Goal: Task Accomplishment & Management: Manage account settings

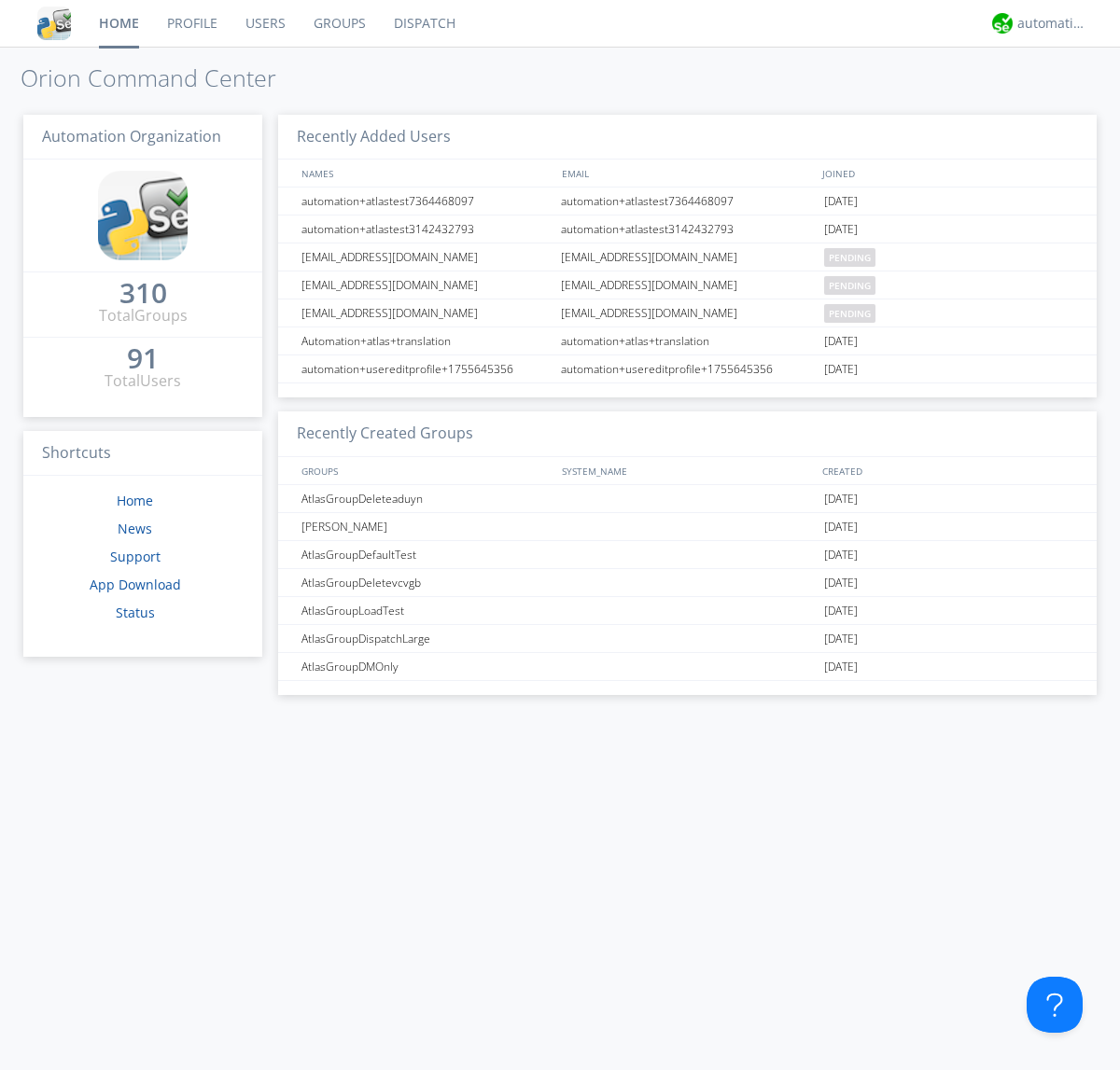
click at [264, 24] on link "Users" at bounding box center [265, 23] width 68 height 47
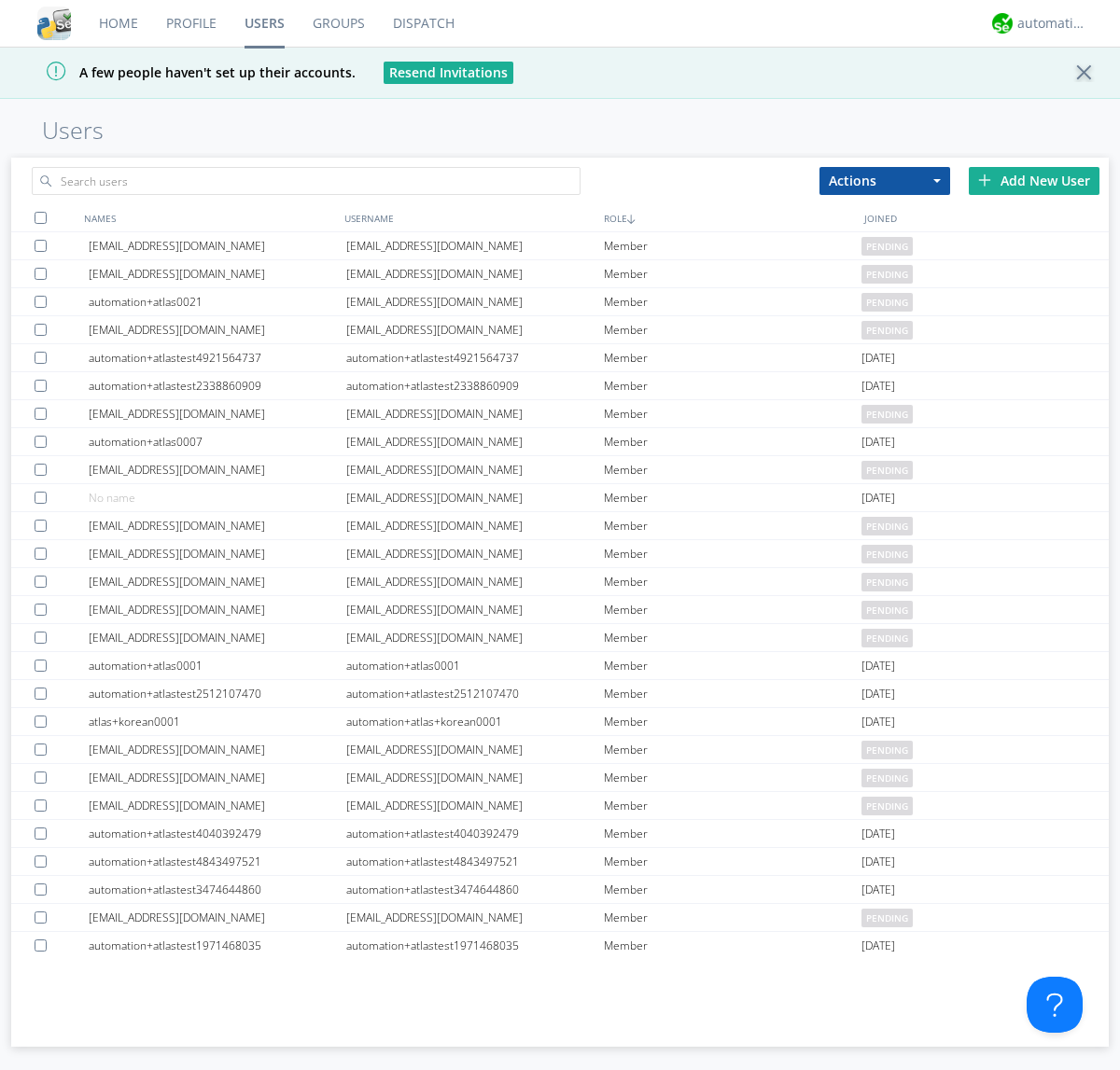
click at [1034, 180] on div "Add New User" at bounding box center [1034, 180] width 131 height 28
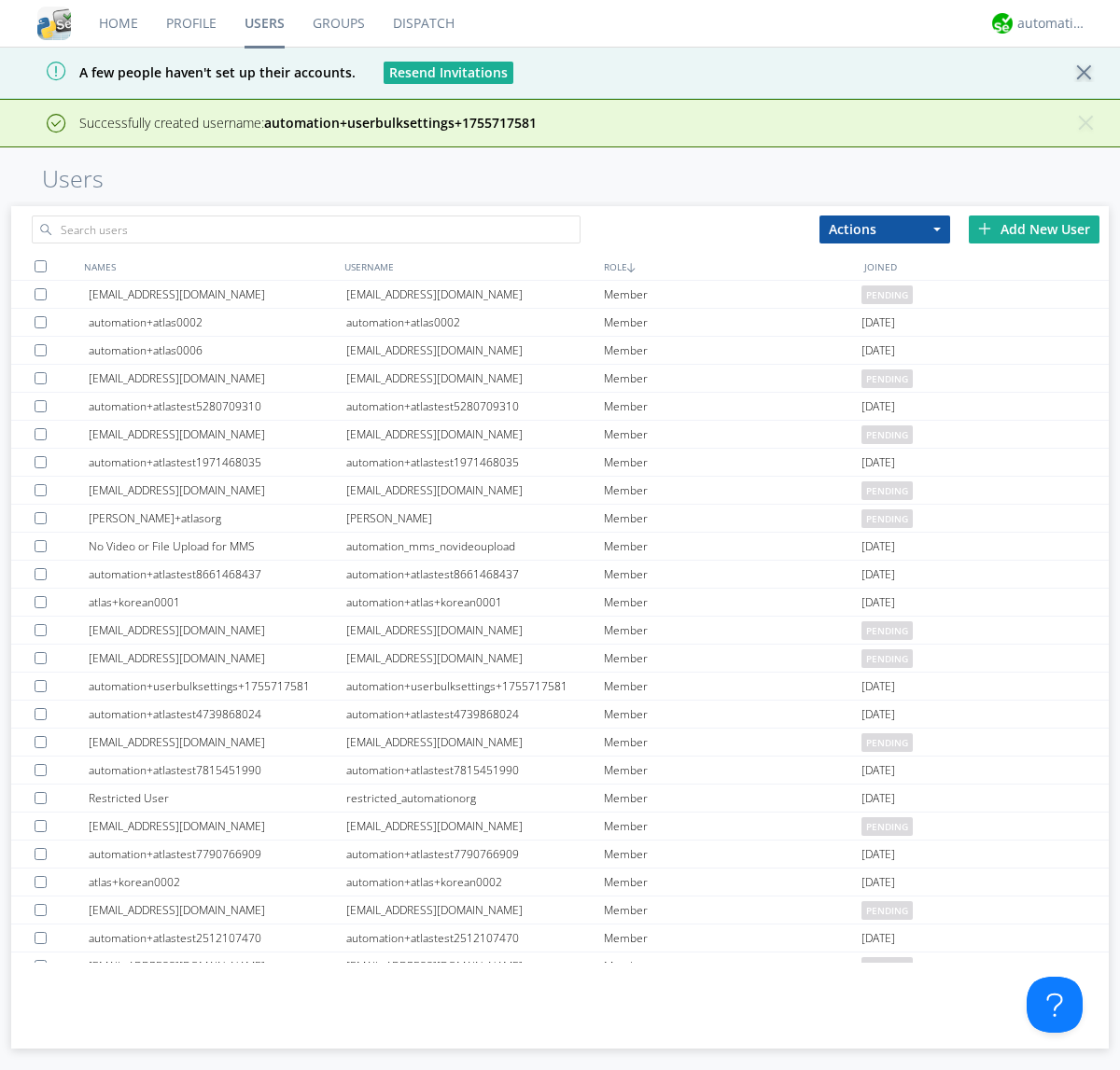
click at [1034, 228] on div "Add New User" at bounding box center [1034, 229] width 131 height 28
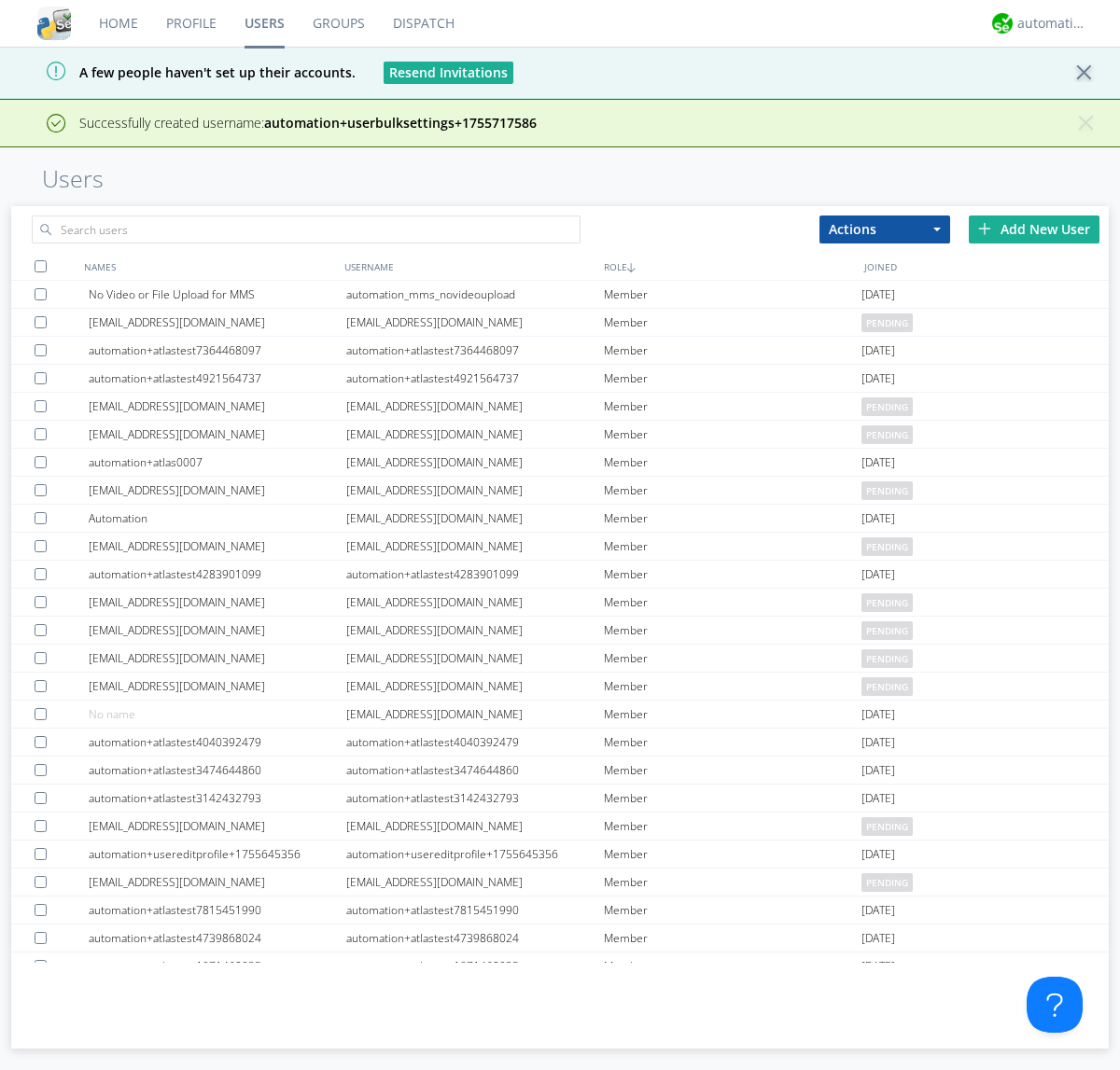
click at [1034, 228] on div "Add New User" at bounding box center [1034, 229] width 131 height 28
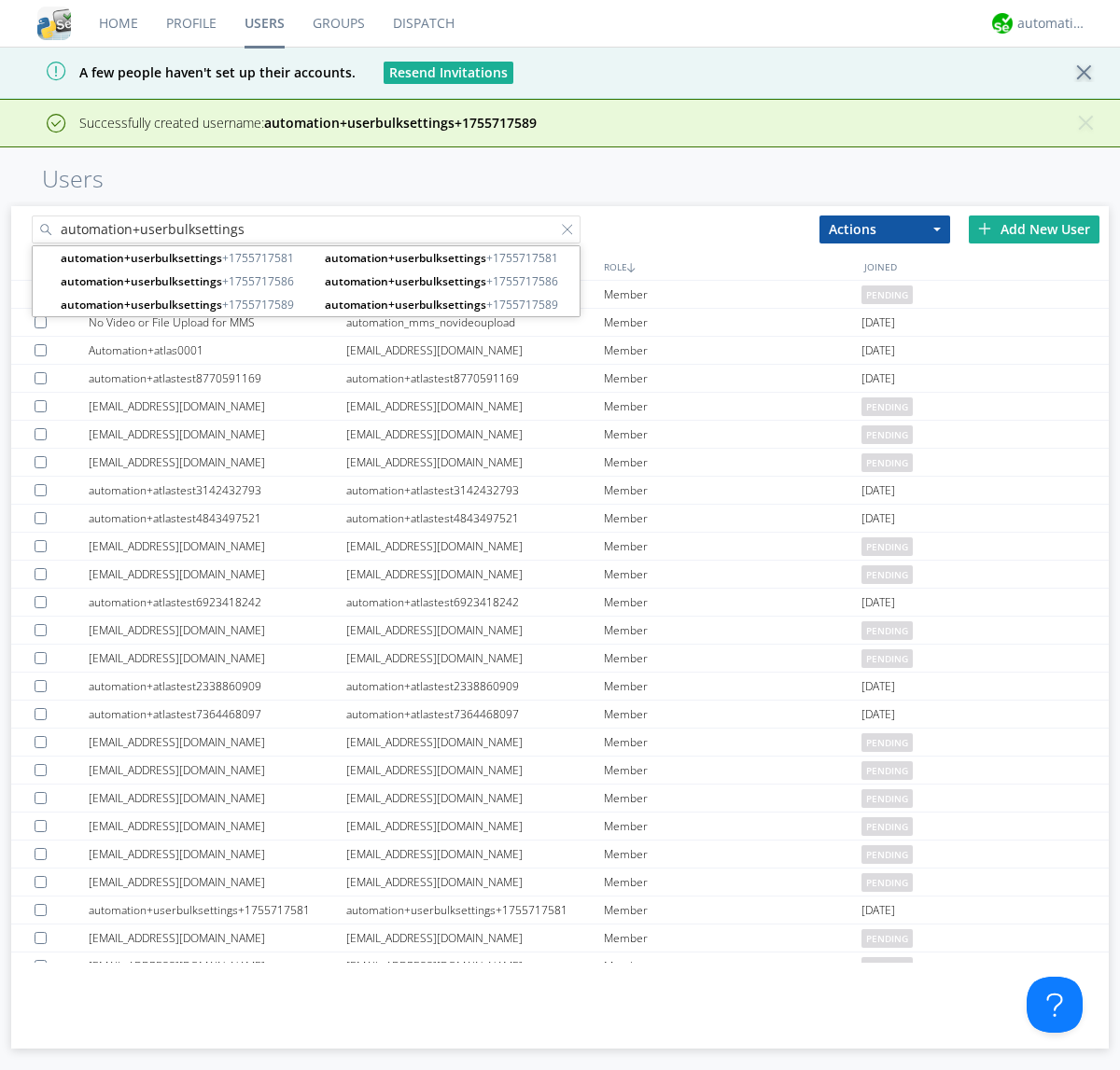
type input "automation+userbulksettings"
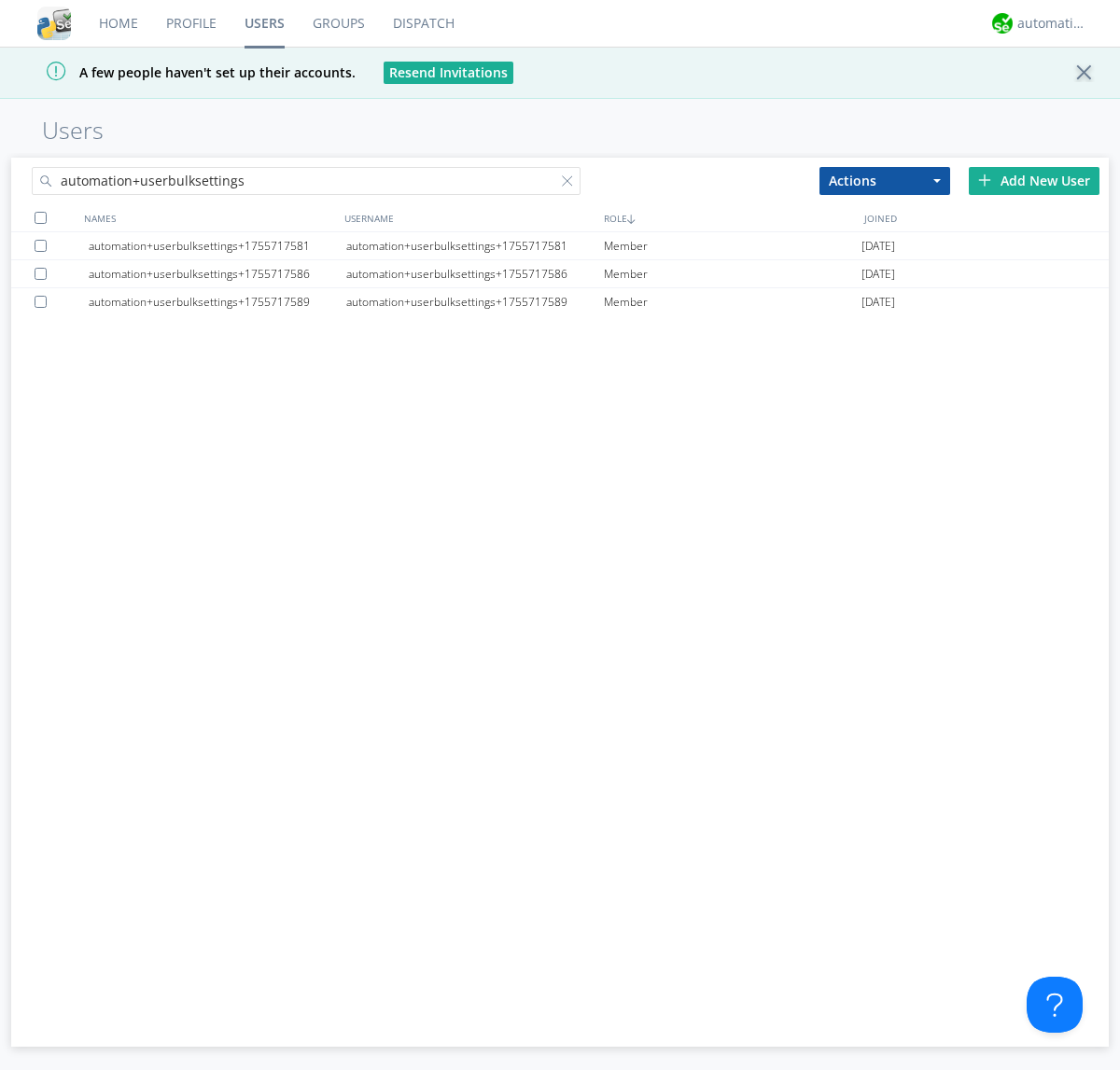
click at [40, 217] on div at bounding box center [41, 217] width 12 height 12
click at [885, 180] on button "Actions" at bounding box center [885, 180] width 131 height 28
click at [0, 0] on link "Edit Settings" at bounding box center [0, 0] width 0 height 0
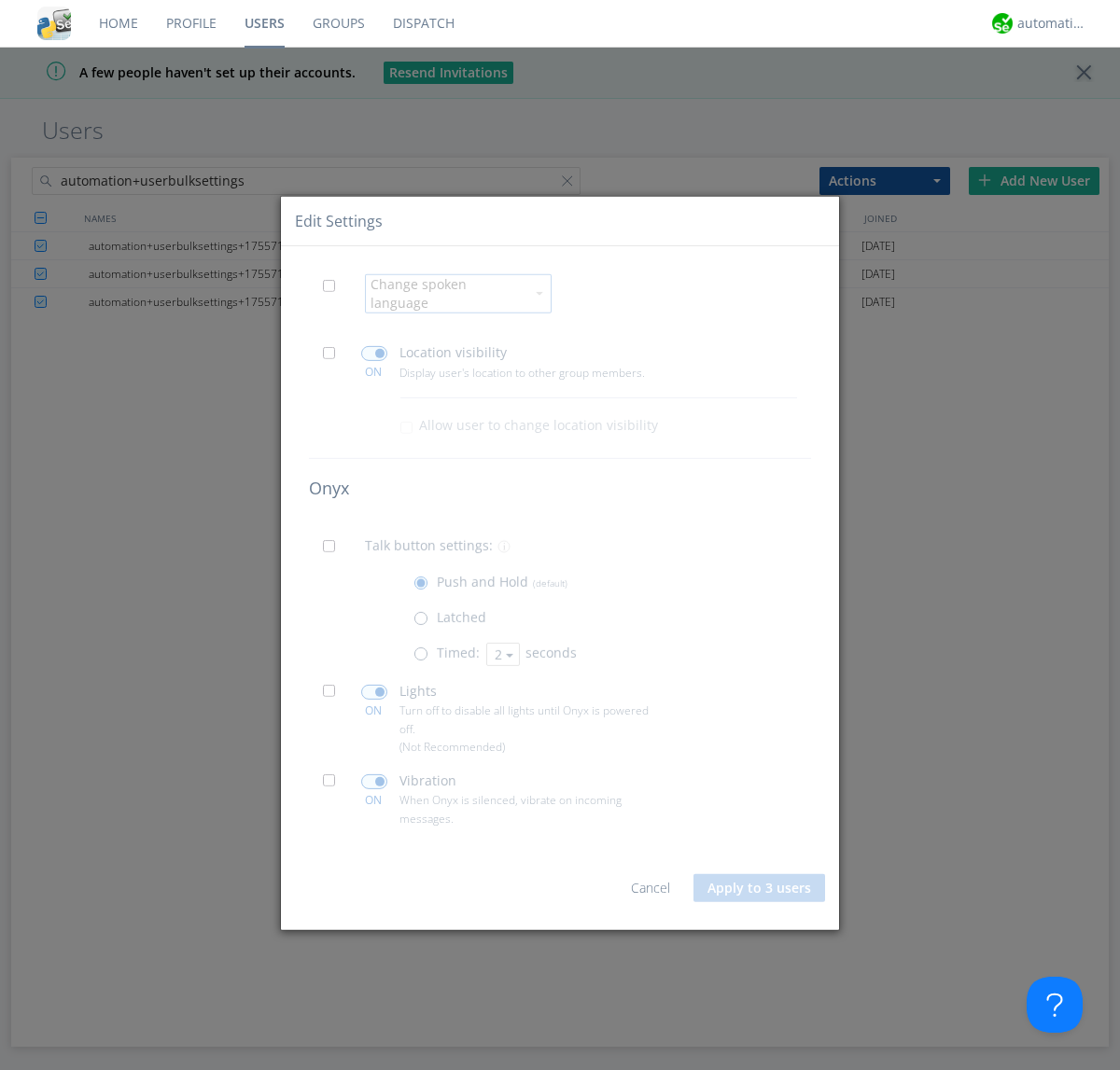
click at [334, 297] on span at bounding box center [334, 291] width 24 height 24
click at [0, 0] on input "checkbox" at bounding box center [0, 0] width 0 height 0
click at [446, 294] on div "Change spoken language" at bounding box center [446, 294] width 154 height 38
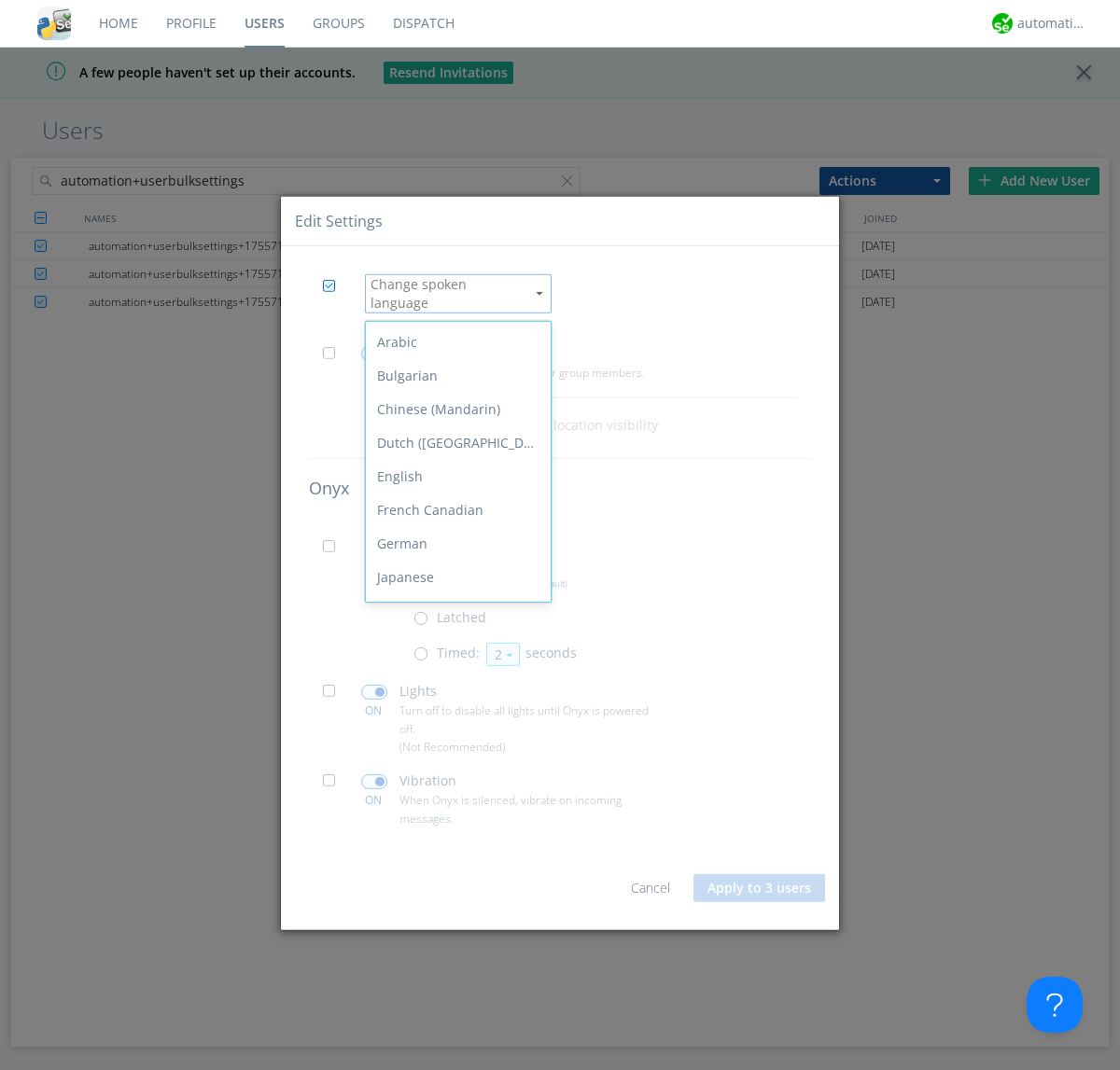
click at [453, 795] on div "Spanish" at bounding box center [458, 812] width 185 height 34
click at [334, 351] on span at bounding box center [334, 358] width 24 height 24
click at [0, 0] on input "checkbox" at bounding box center [0, 0] width 0 height 0
click at [373, 346] on span at bounding box center [374, 353] width 26 height 15
click at [0, 0] on input "checkbox" at bounding box center [0, 0] width 0 height 0
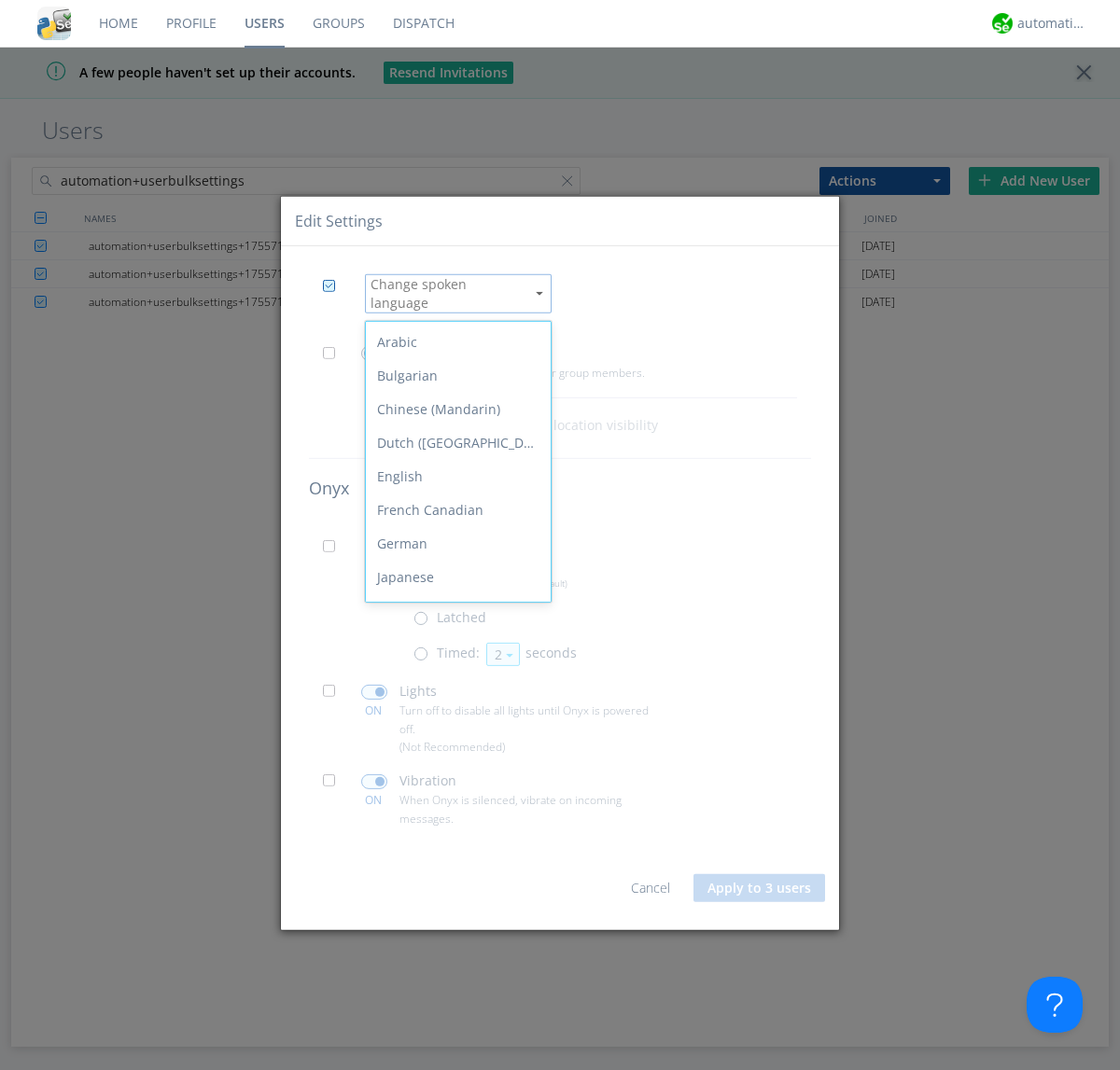
click at [334, 544] on span at bounding box center [334, 552] width 24 height 24
click at [0, 0] on input "checkbox" at bounding box center [0, 0] width 0 height 0
click at [425, 651] on span at bounding box center [426, 658] width 24 height 24
click at [0, 0] on input "radio" at bounding box center [0, 0] width 0 height 0
click at [501, 647] on button "2" at bounding box center [503, 654] width 34 height 24
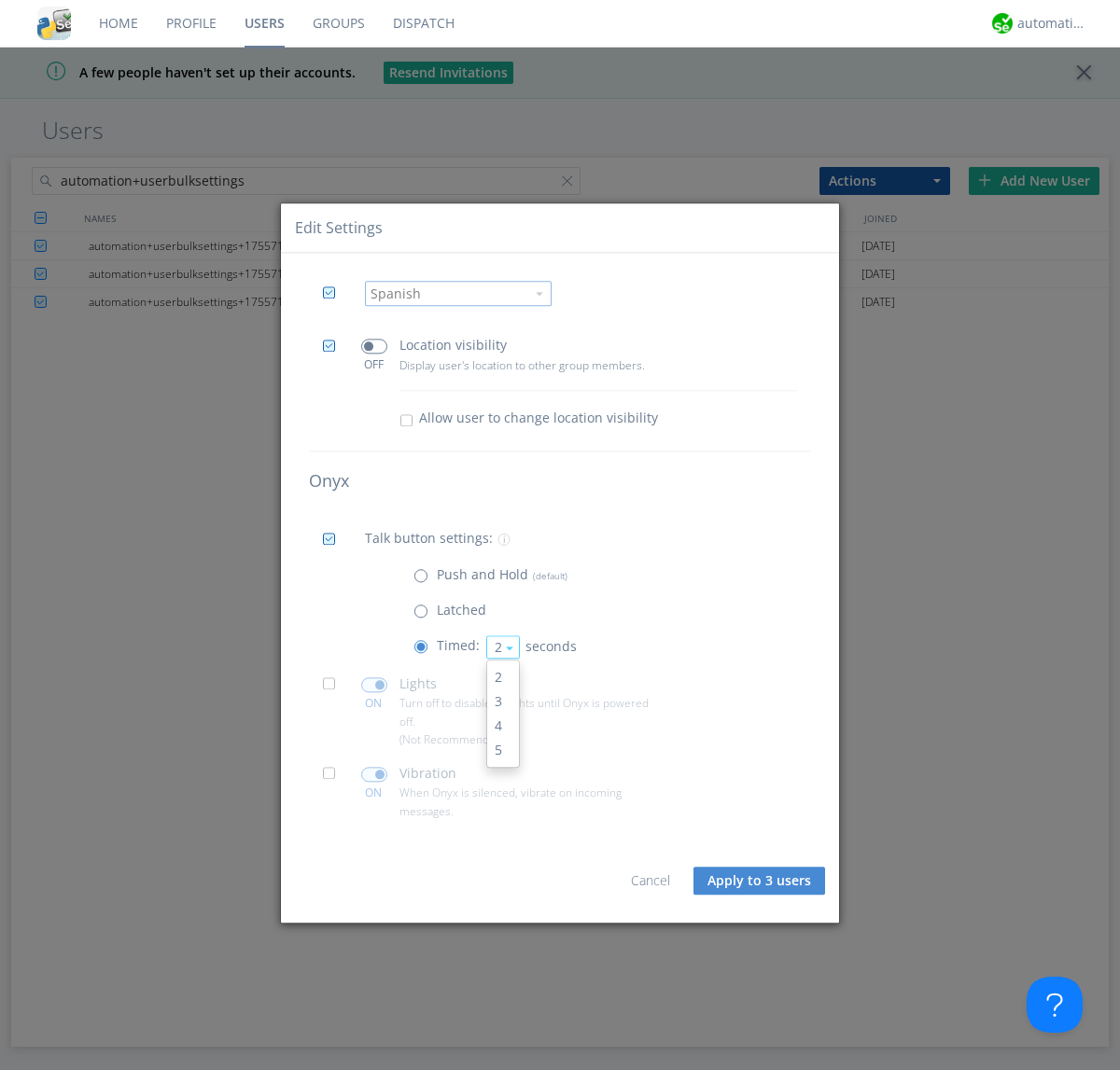
click at [501, 701] on link "3" at bounding box center [503, 701] width 32 height 24
click at [334, 689] on span at bounding box center [334, 690] width 24 height 24
click at [0, 0] on input "checkbox" at bounding box center [0, 0] width 0 height 0
click at [373, 684] on span at bounding box center [374, 684] width 26 height 15
click at [0, 0] on input "checkbox" at bounding box center [0, 0] width 0 height 0
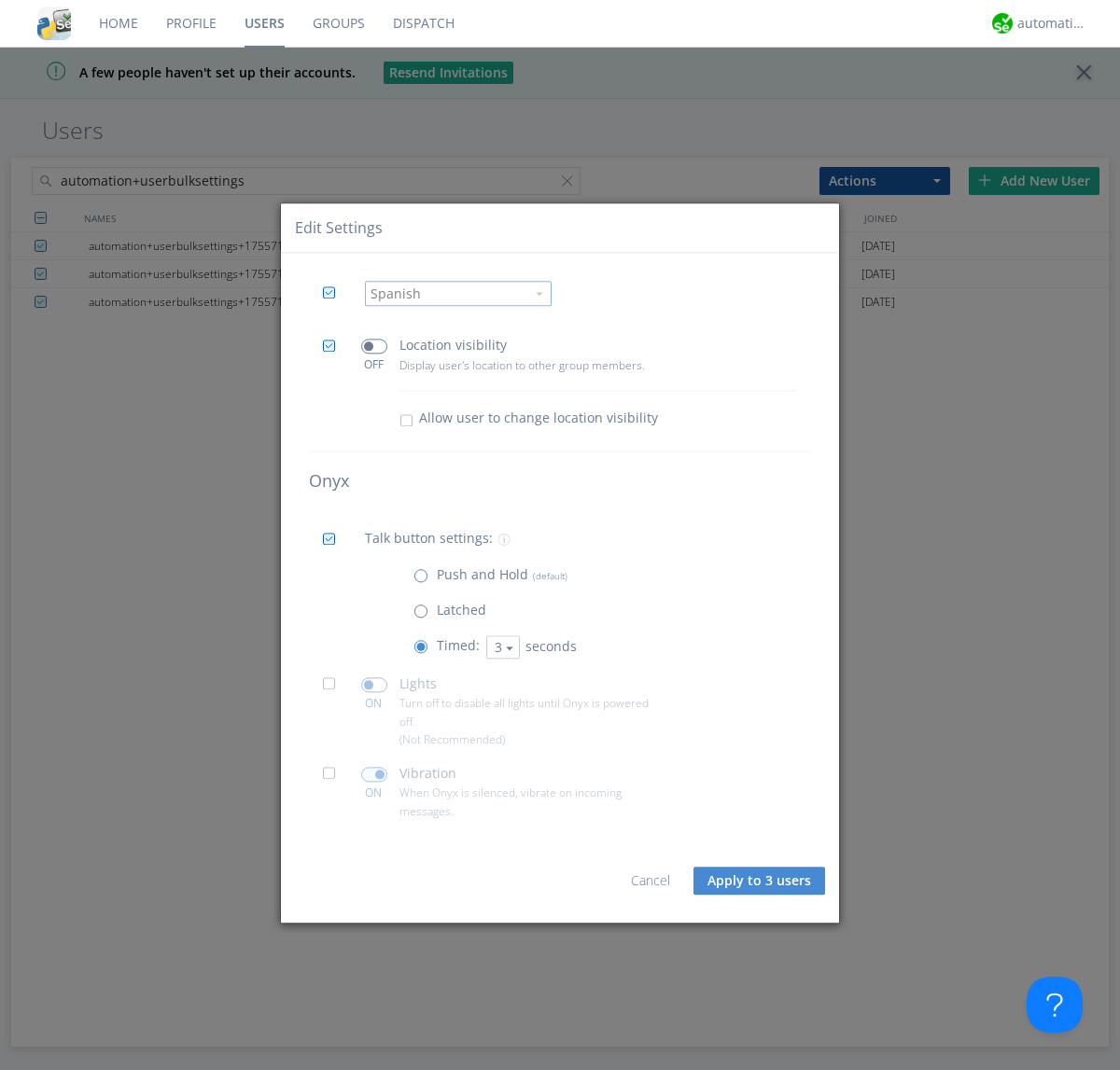
click at [334, 778] on span at bounding box center [334, 779] width 24 height 24
click at [0, 0] on input "checkbox" at bounding box center [0, 0] width 0 height 0
click at [373, 774] on span at bounding box center [374, 773] width 26 height 15
click at [0, 0] on input "checkbox" at bounding box center [0, 0] width 0 height 0
click at [760, 881] on button "Apply to 3 users" at bounding box center [759, 881] width 132 height 28
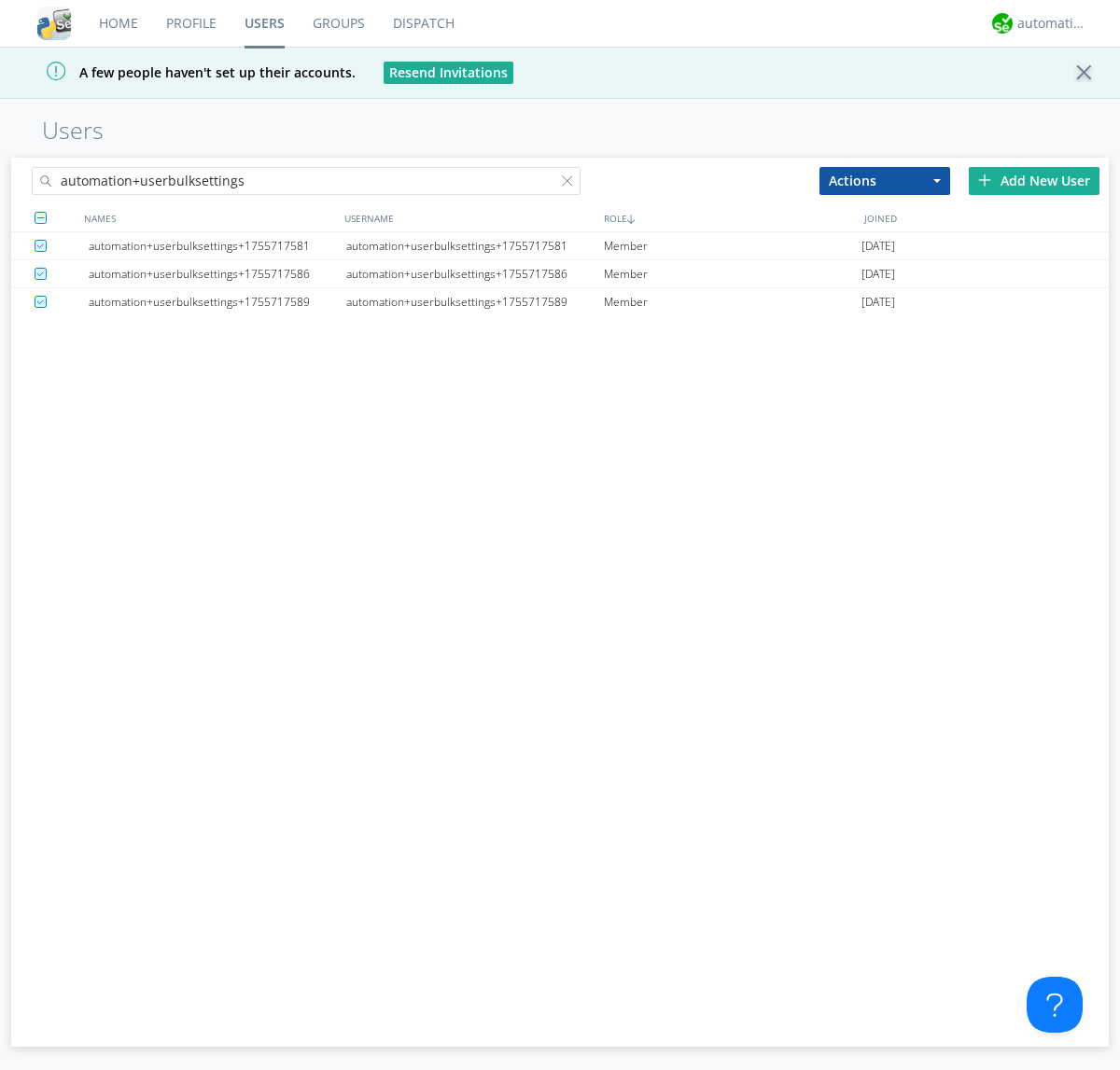
click at [264, 24] on link "Users" at bounding box center [264, 23] width 68 height 47
click at [571, 183] on div at bounding box center [570, 184] width 19 height 19
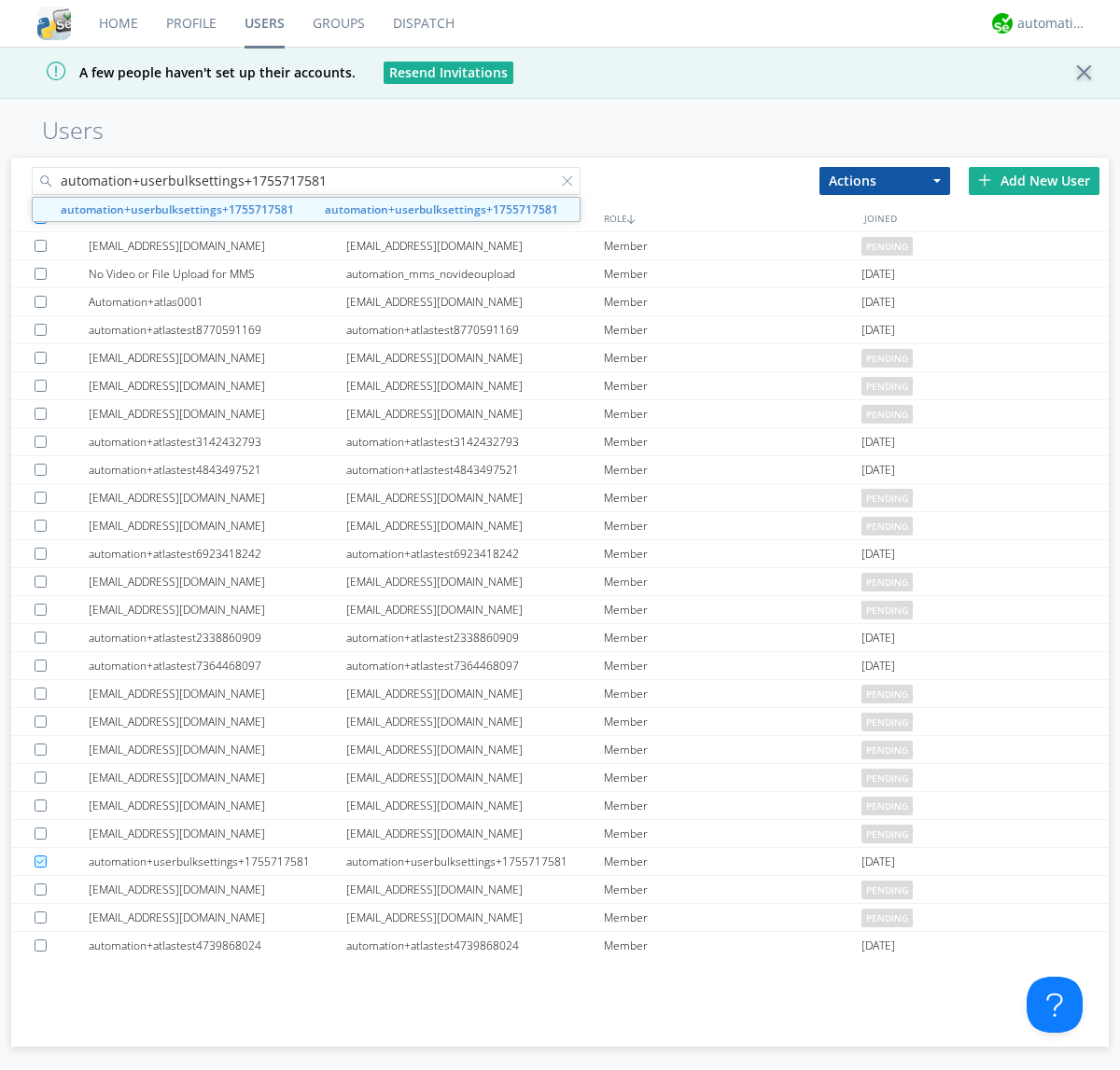
type input "automation+userbulksettings+1755717581"
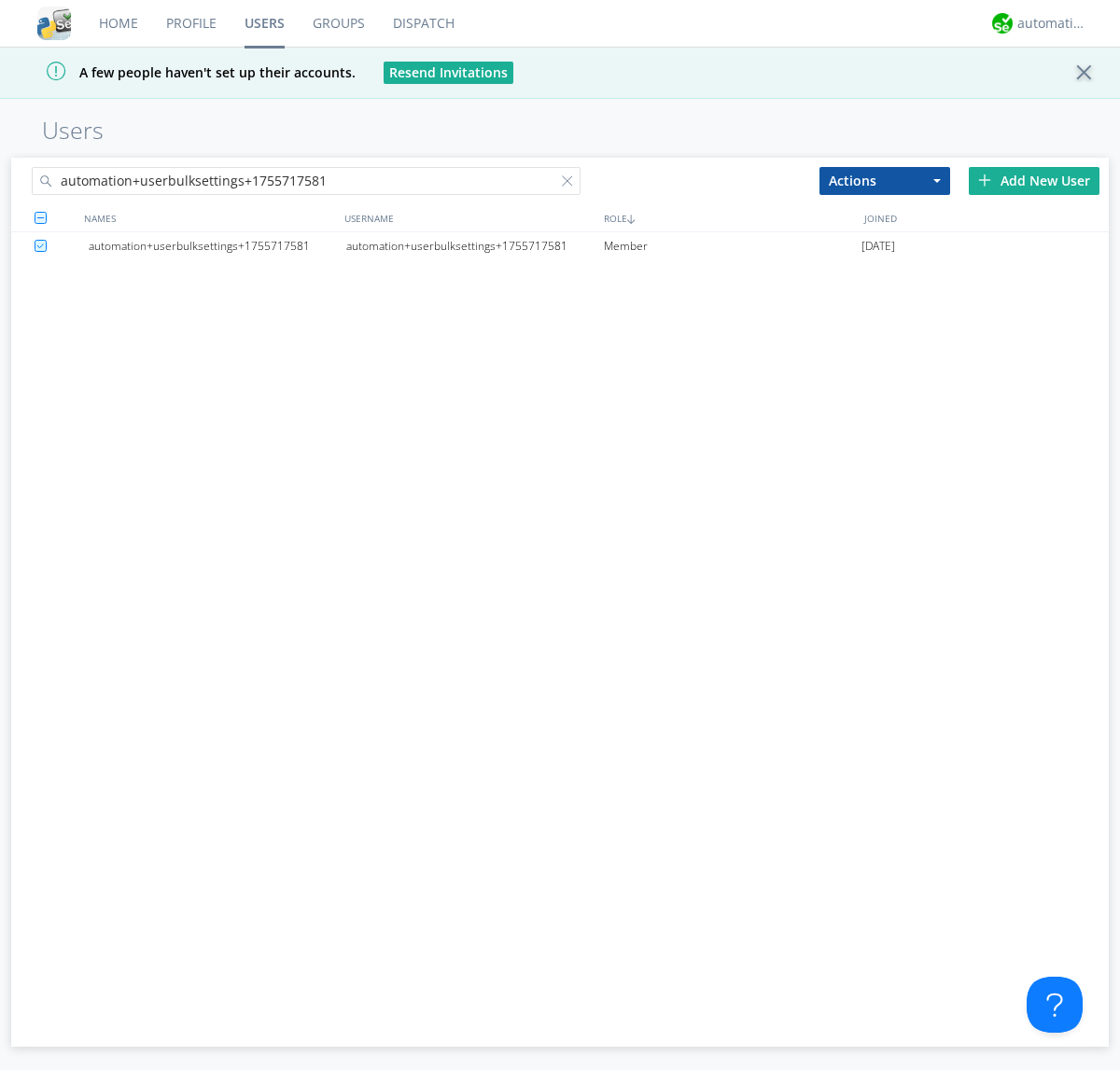
click at [474, 245] on div "automation+userbulksettings+1755717581" at bounding box center [475, 246] width 258 height 28
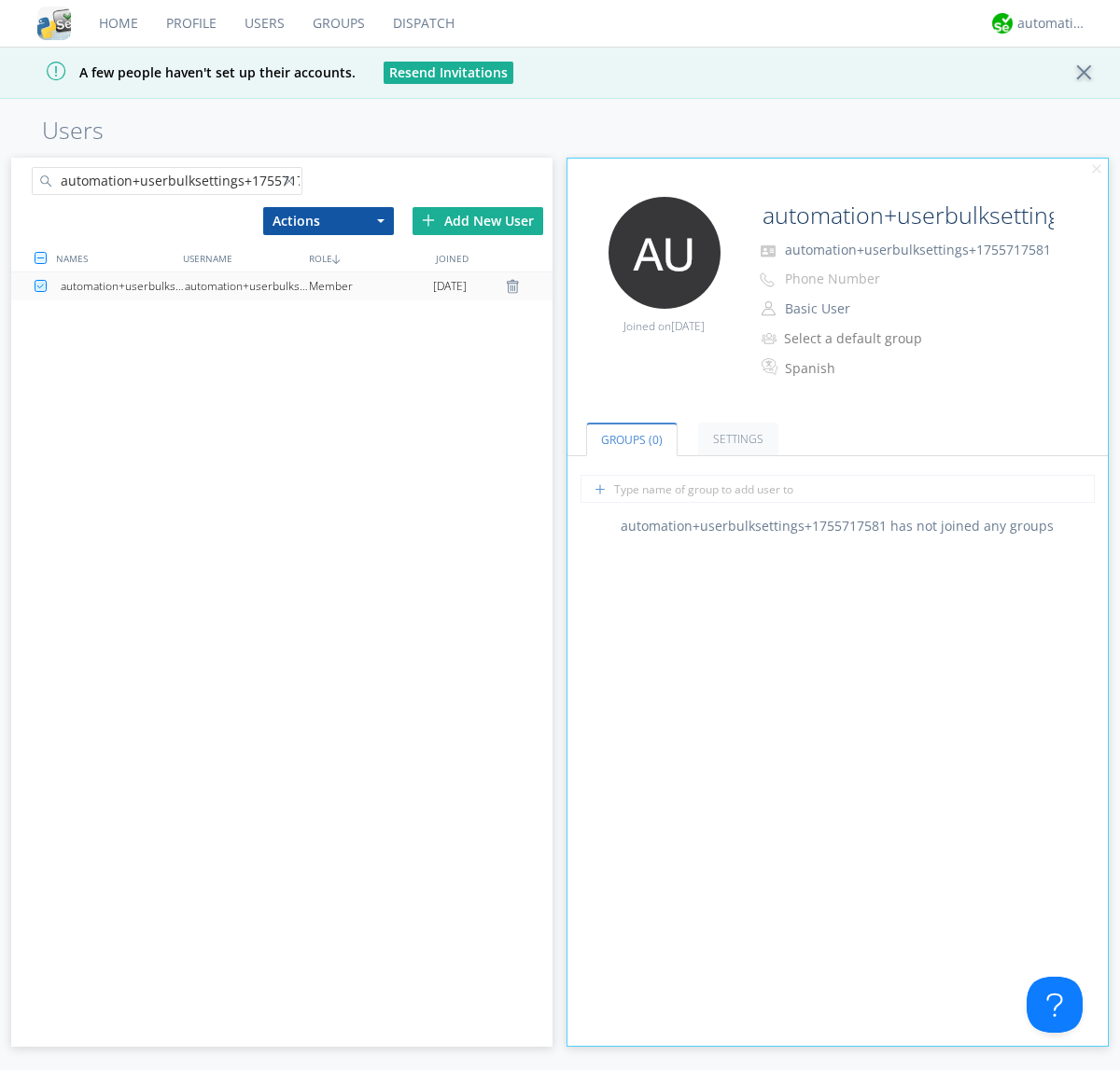
click at [735, 438] on link "Settings" at bounding box center [737, 438] width 80 height 33
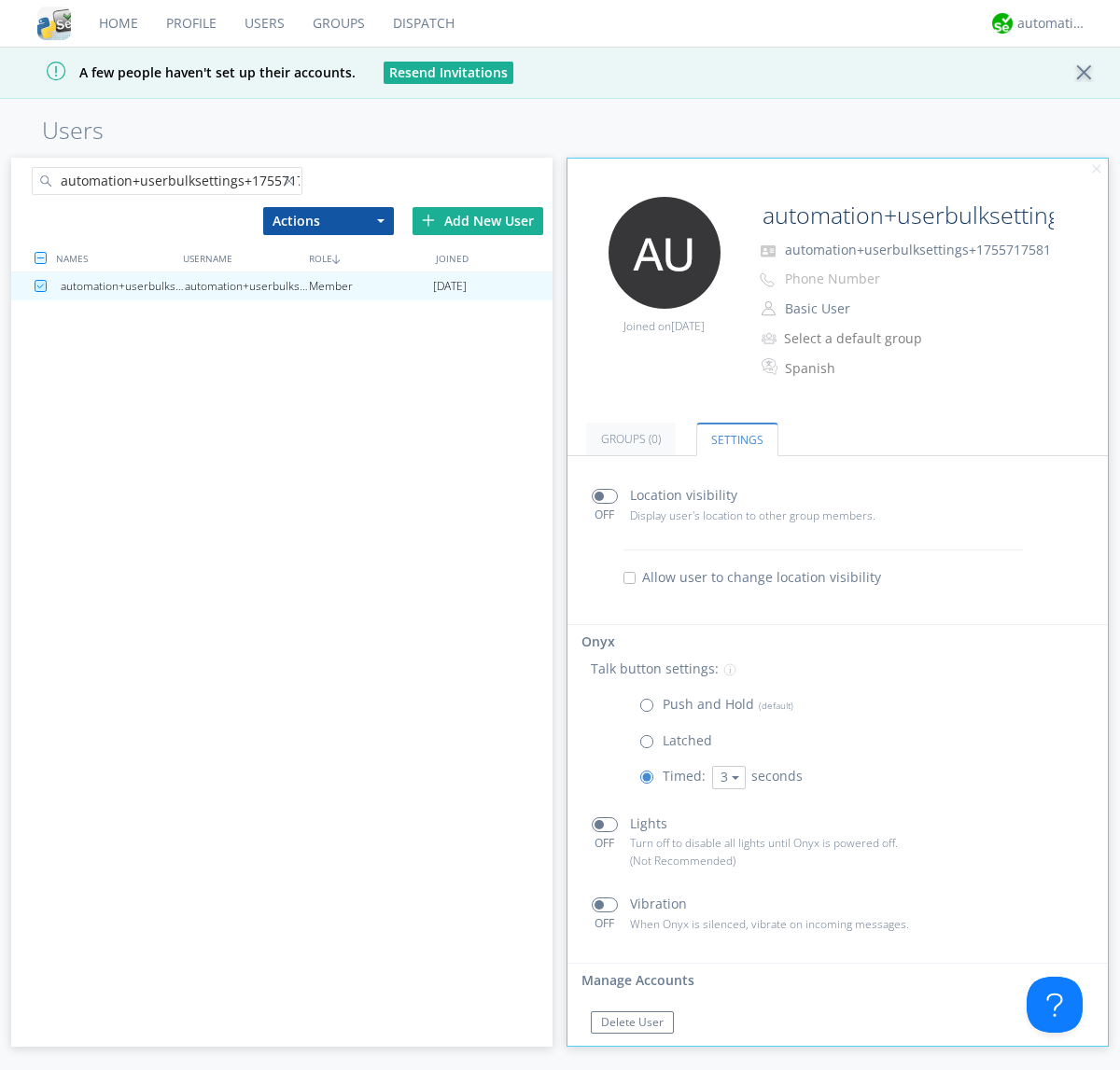
scroll to position [32, 0]
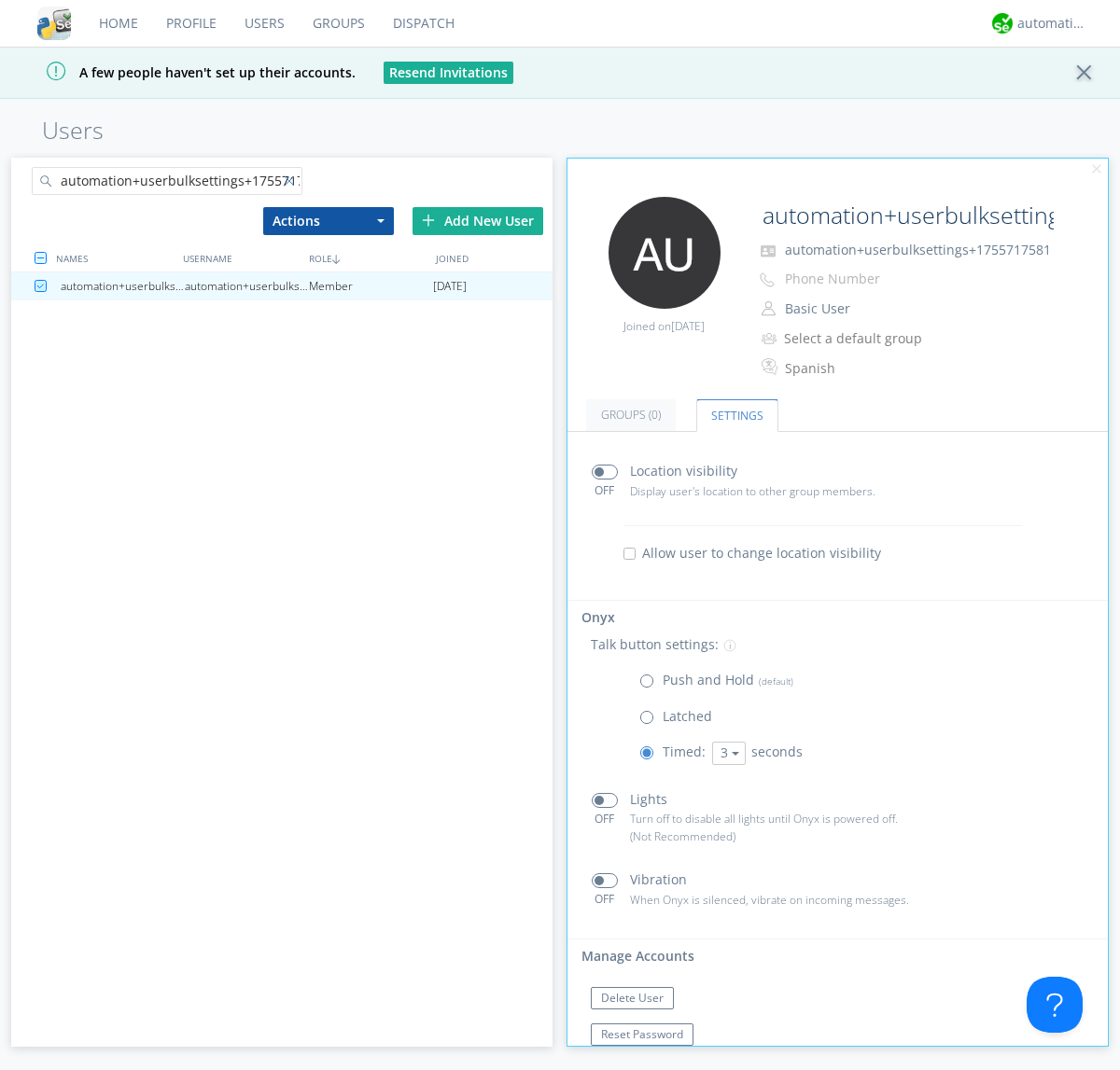
click at [292, 183] on div at bounding box center [293, 184] width 19 height 19
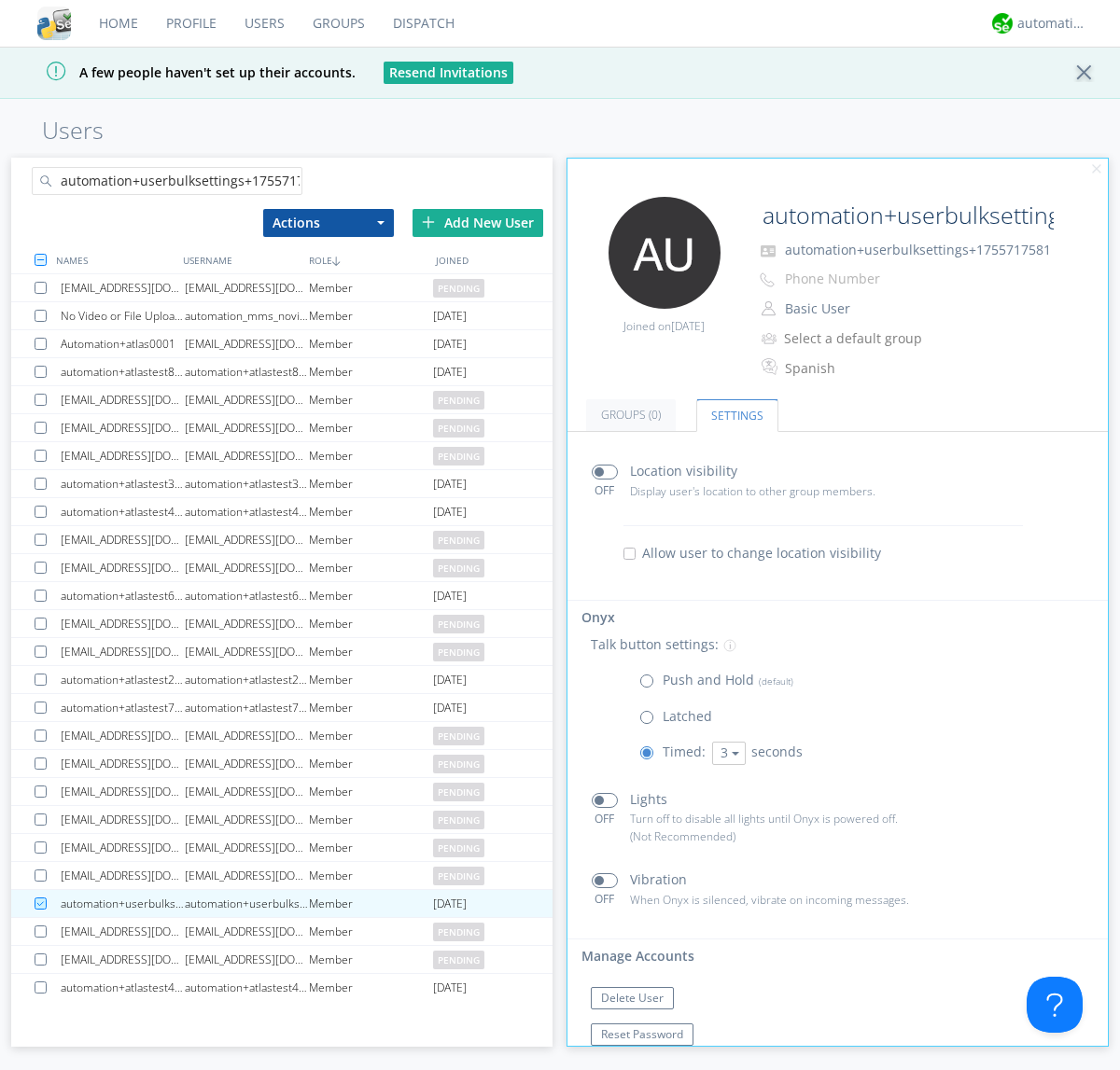
scroll to position [0, 22]
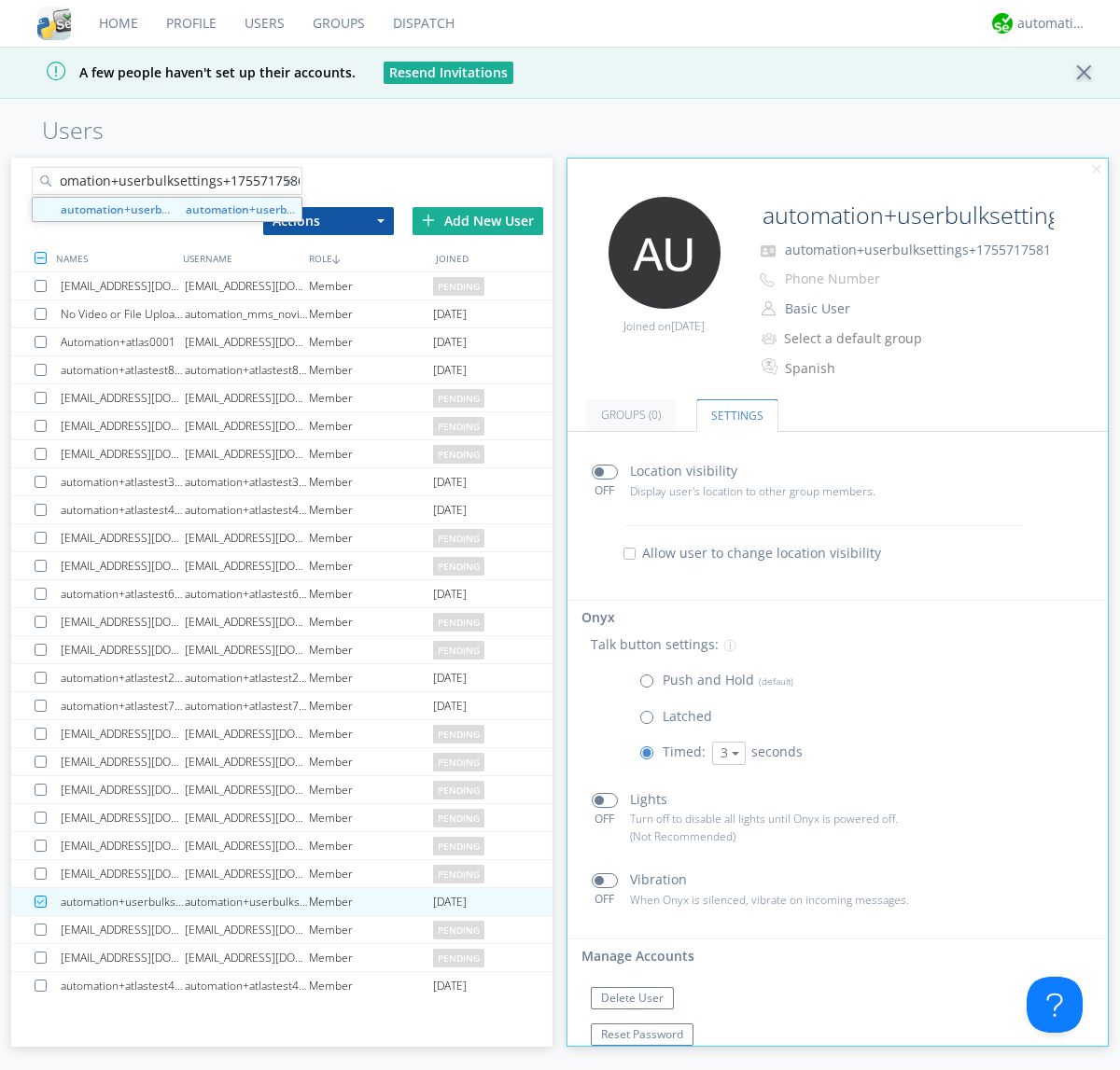
type input "automation+userbulksettings+1755717586"
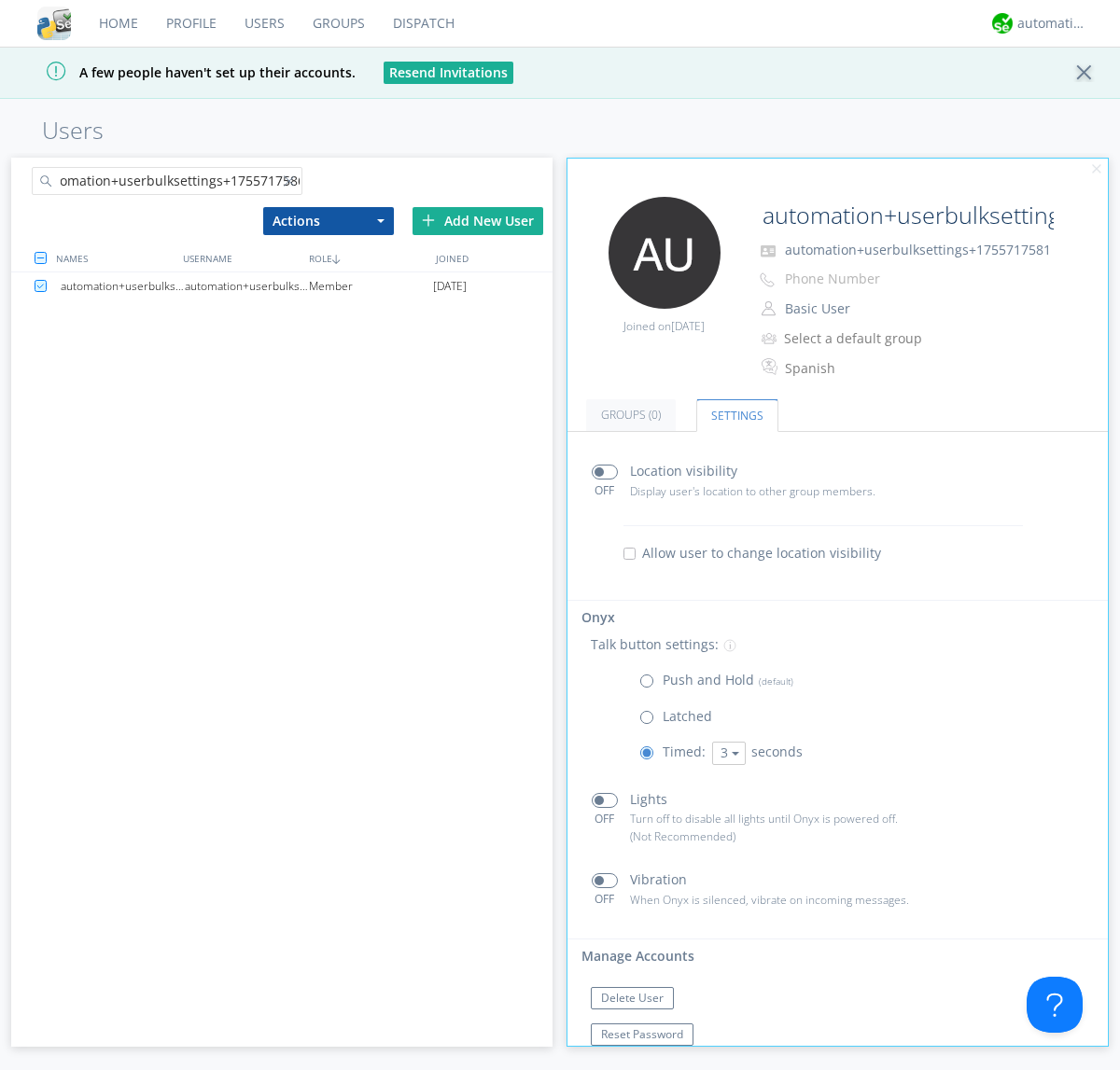
click at [246, 286] on div "automation+userbulksettings+1755717586" at bounding box center [246, 287] width 124 height 28
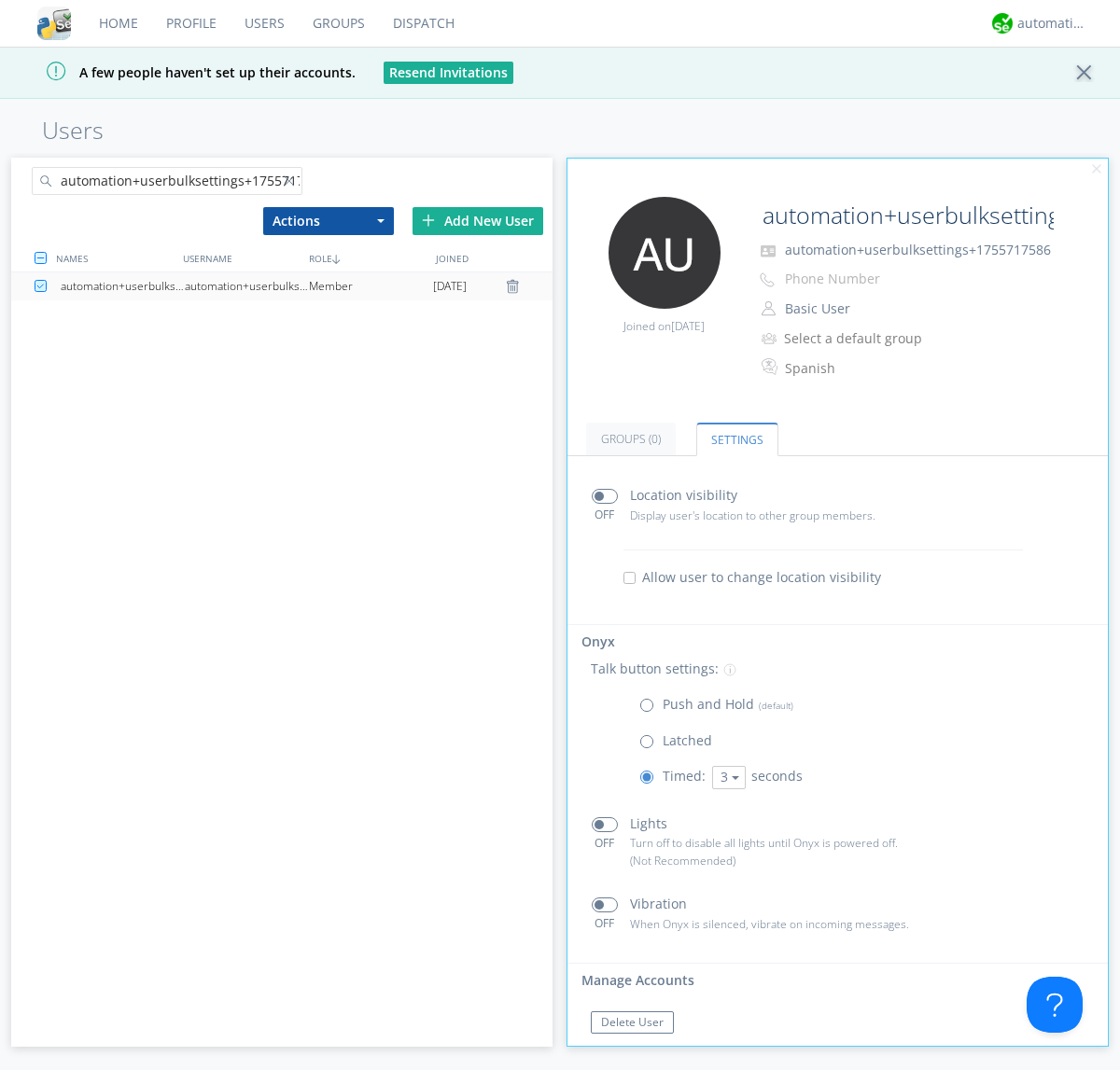
scroll to position [32, 0]
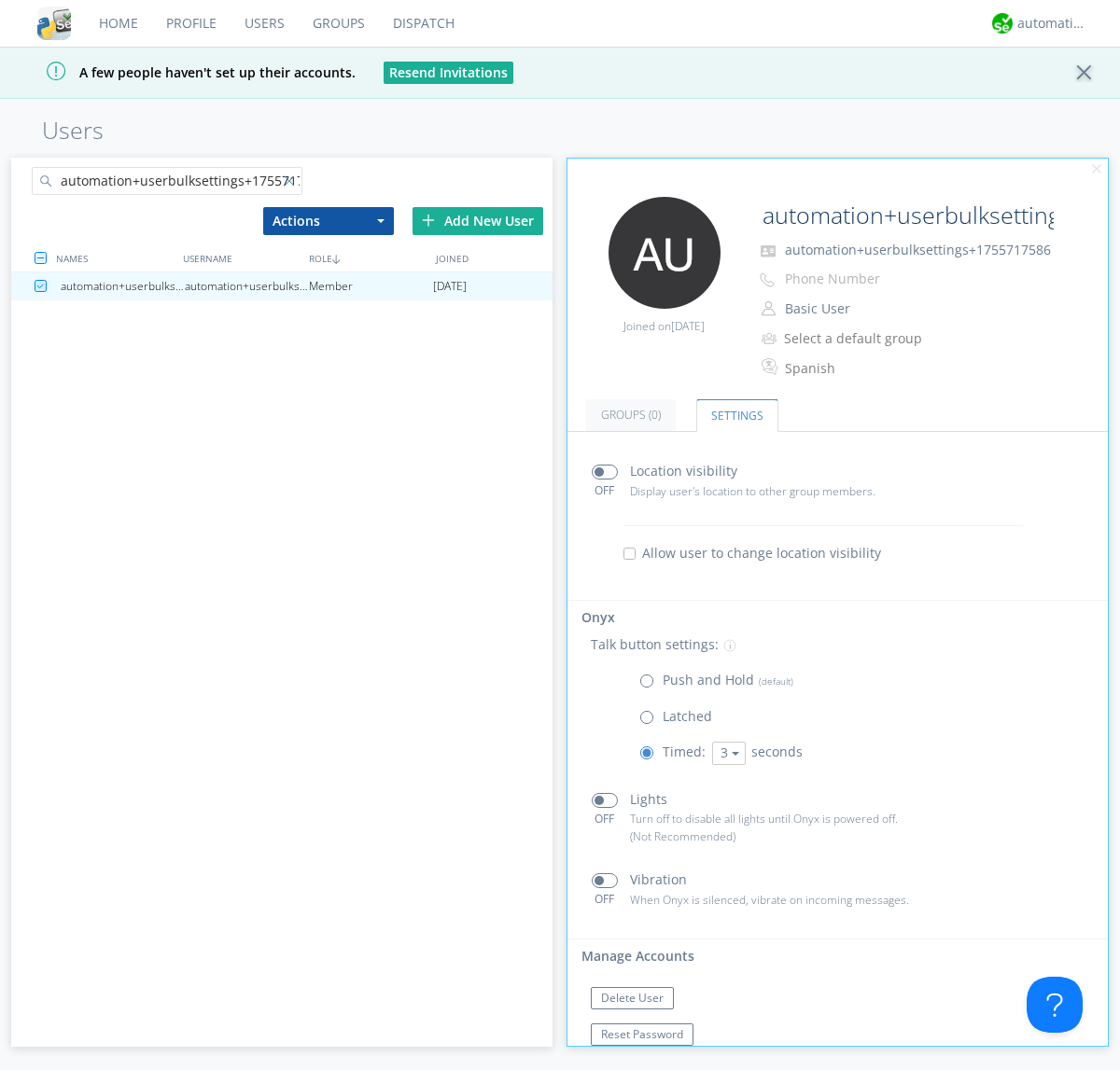
click at [292, 183] on div at bounding box center [293, 184] width 19 height 19
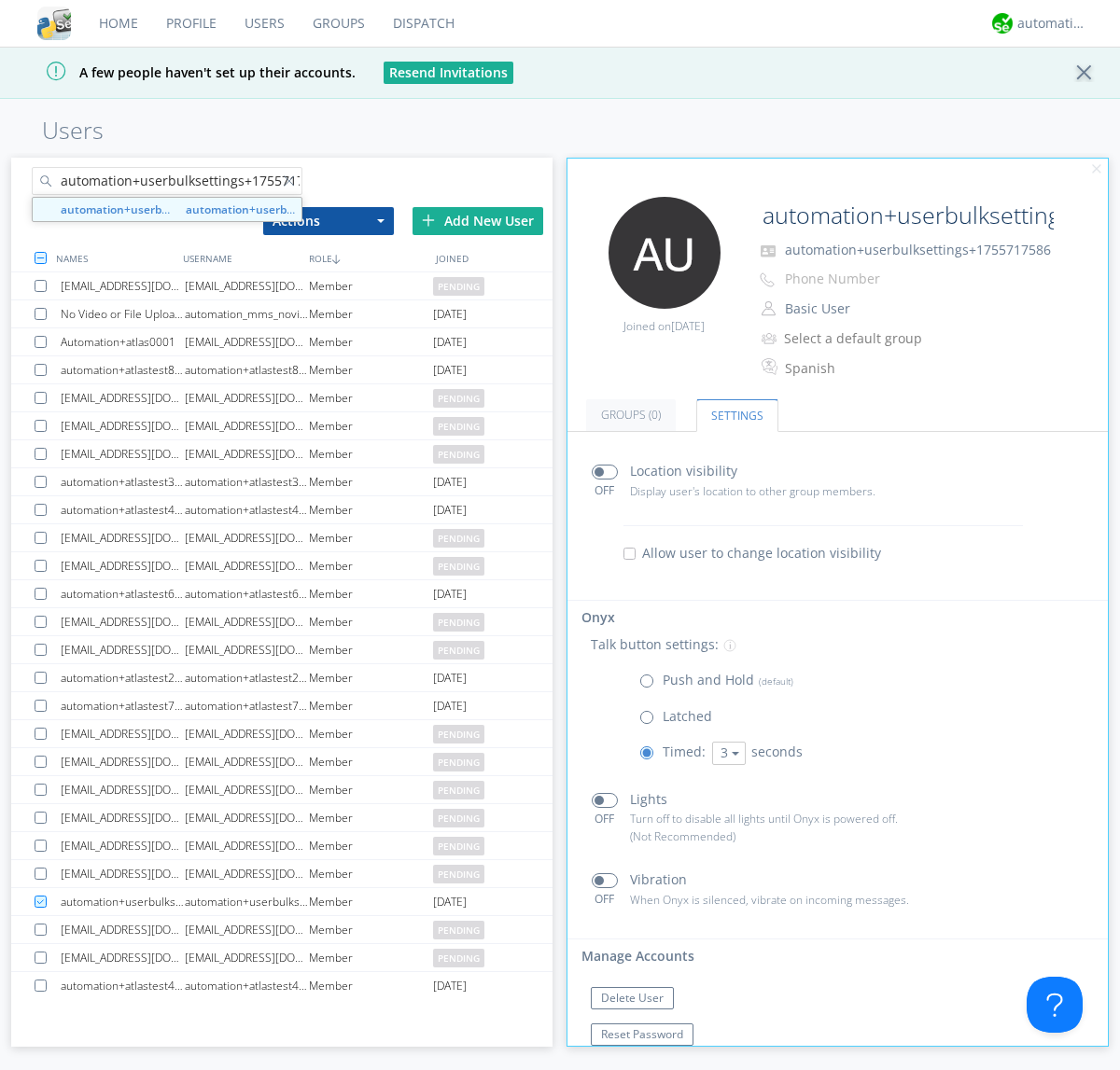
scroll to position [0, 22]
type input "automation+userbulksettings+1755717589"
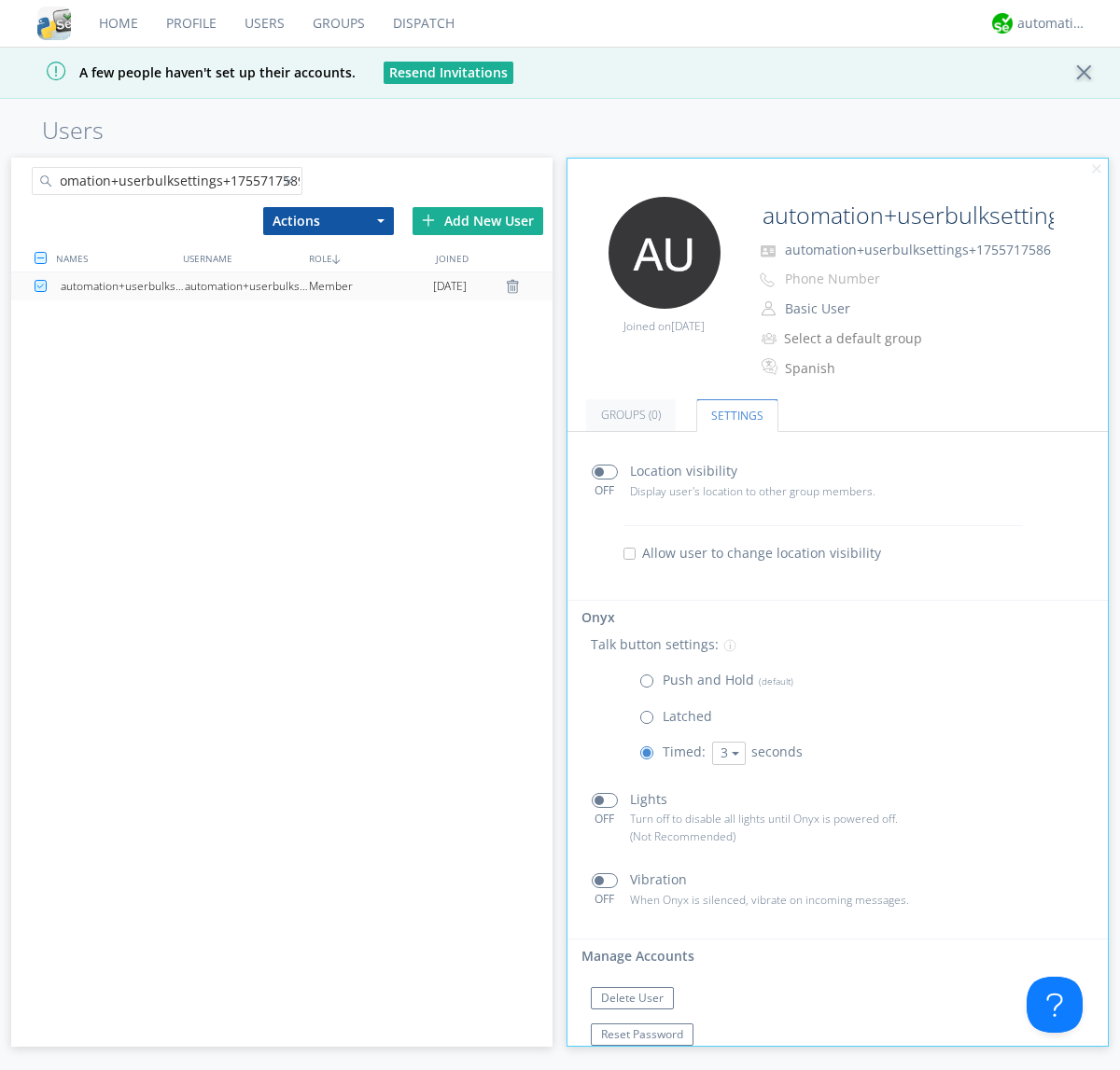
click at [246, 286] on div "automation+userbulksettings+1755717589" at bounding box center [246, 287] width 124 height 28
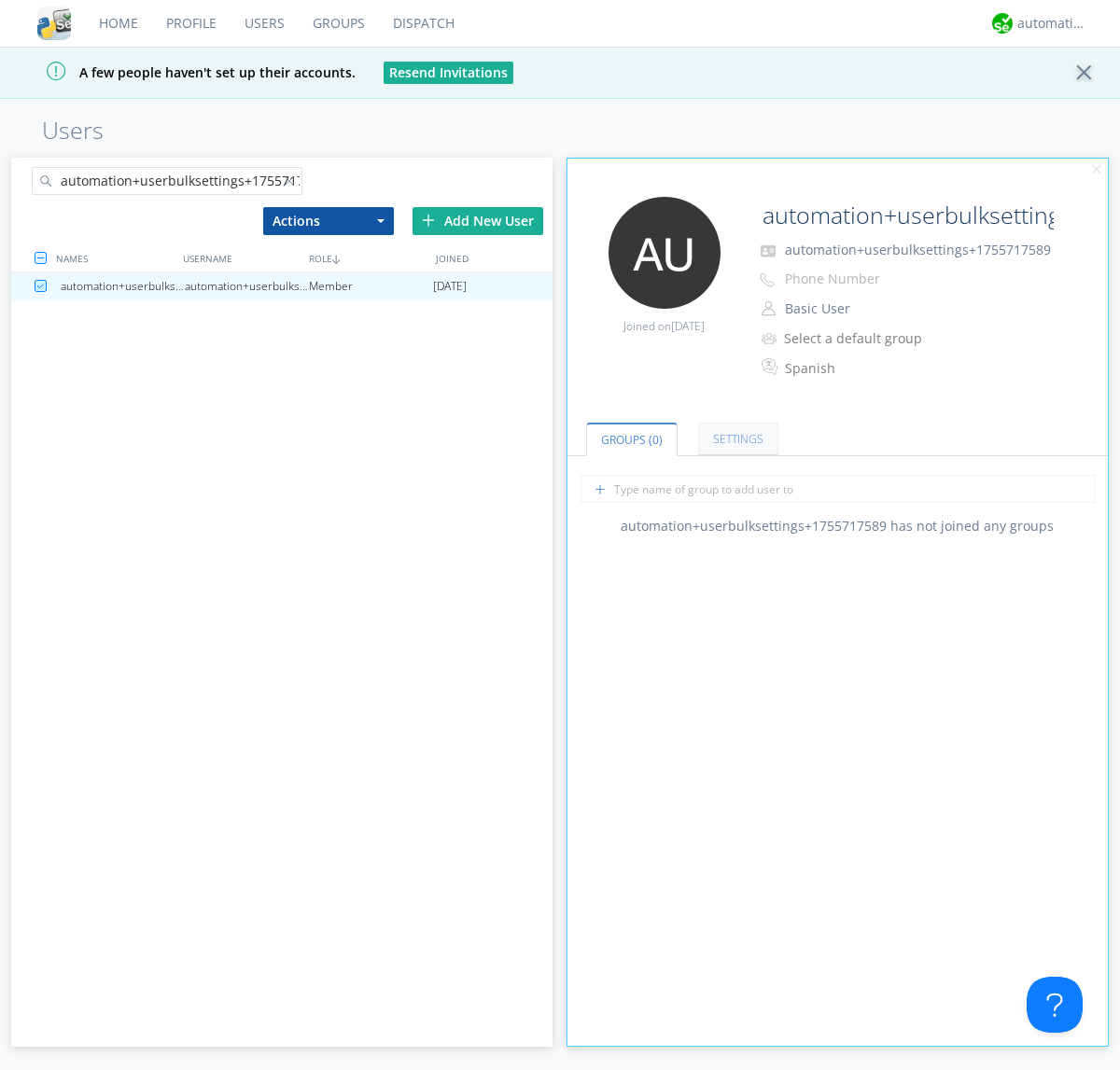
click at [735, 438] on link "Settings" at bounding box center [737, 438] width 80 height 33
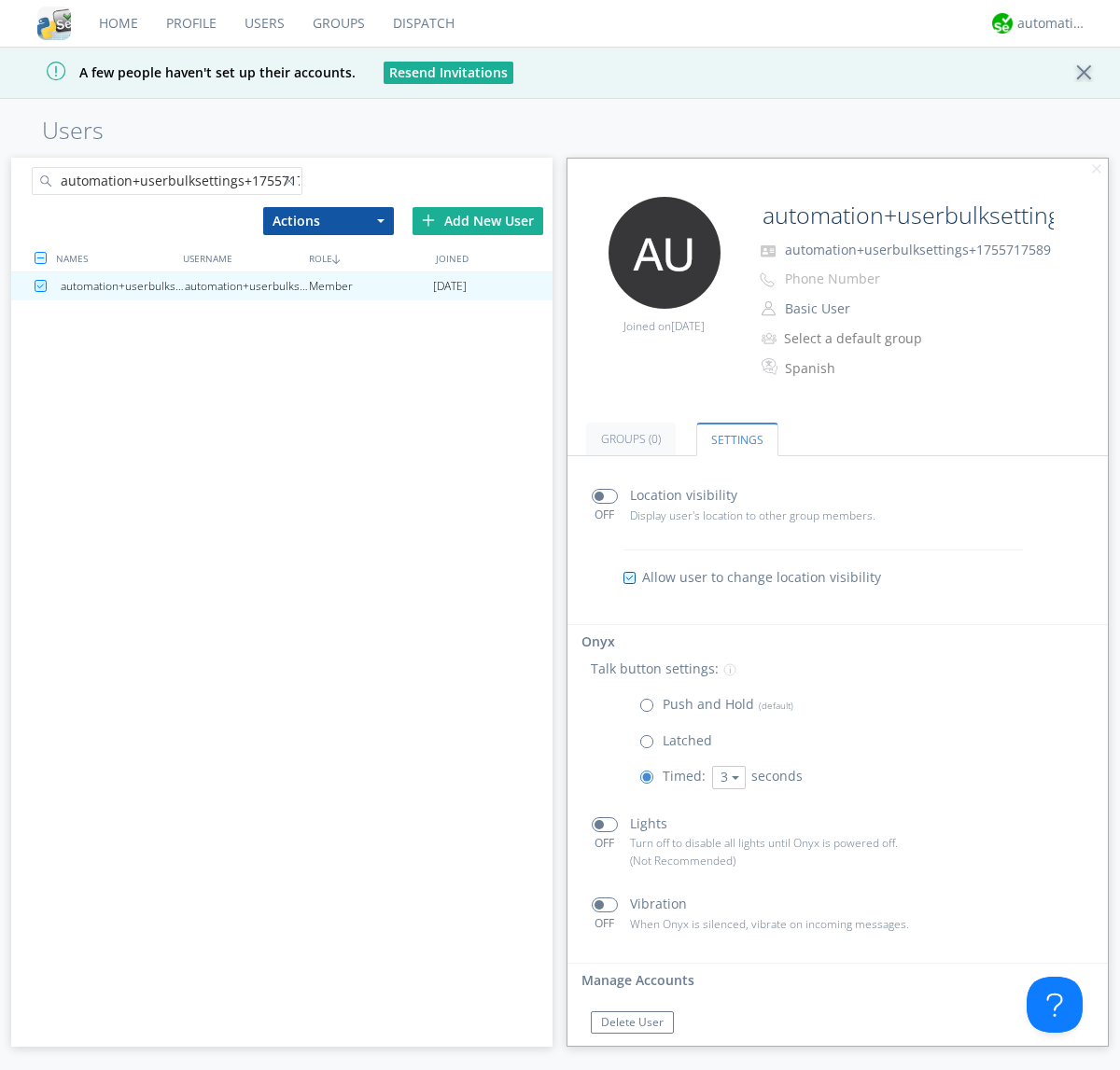
scroll to position [32, 0]
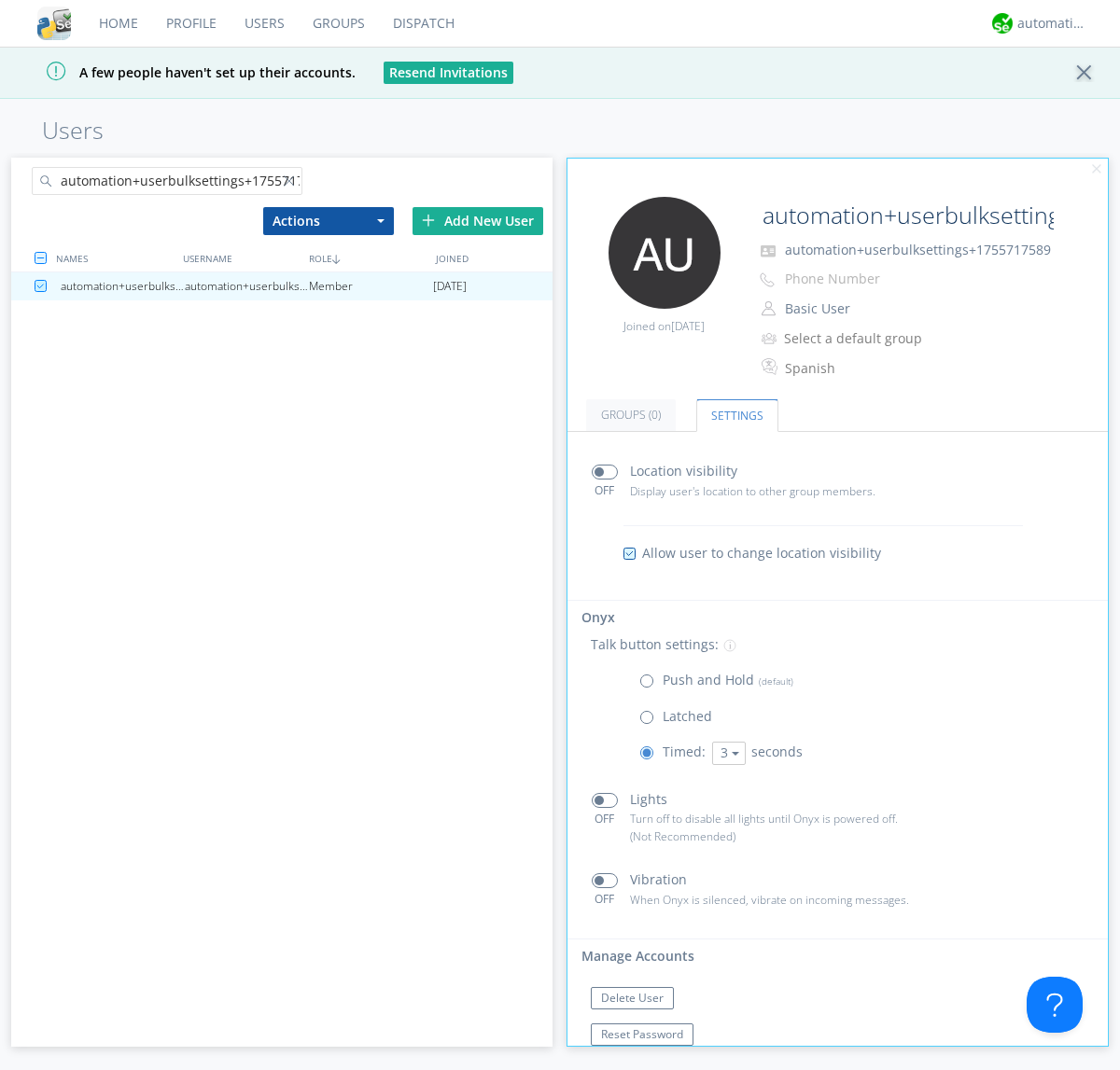
click at [263, 24] on link "Users" at bounding box center [264, 23] width 68 height 47
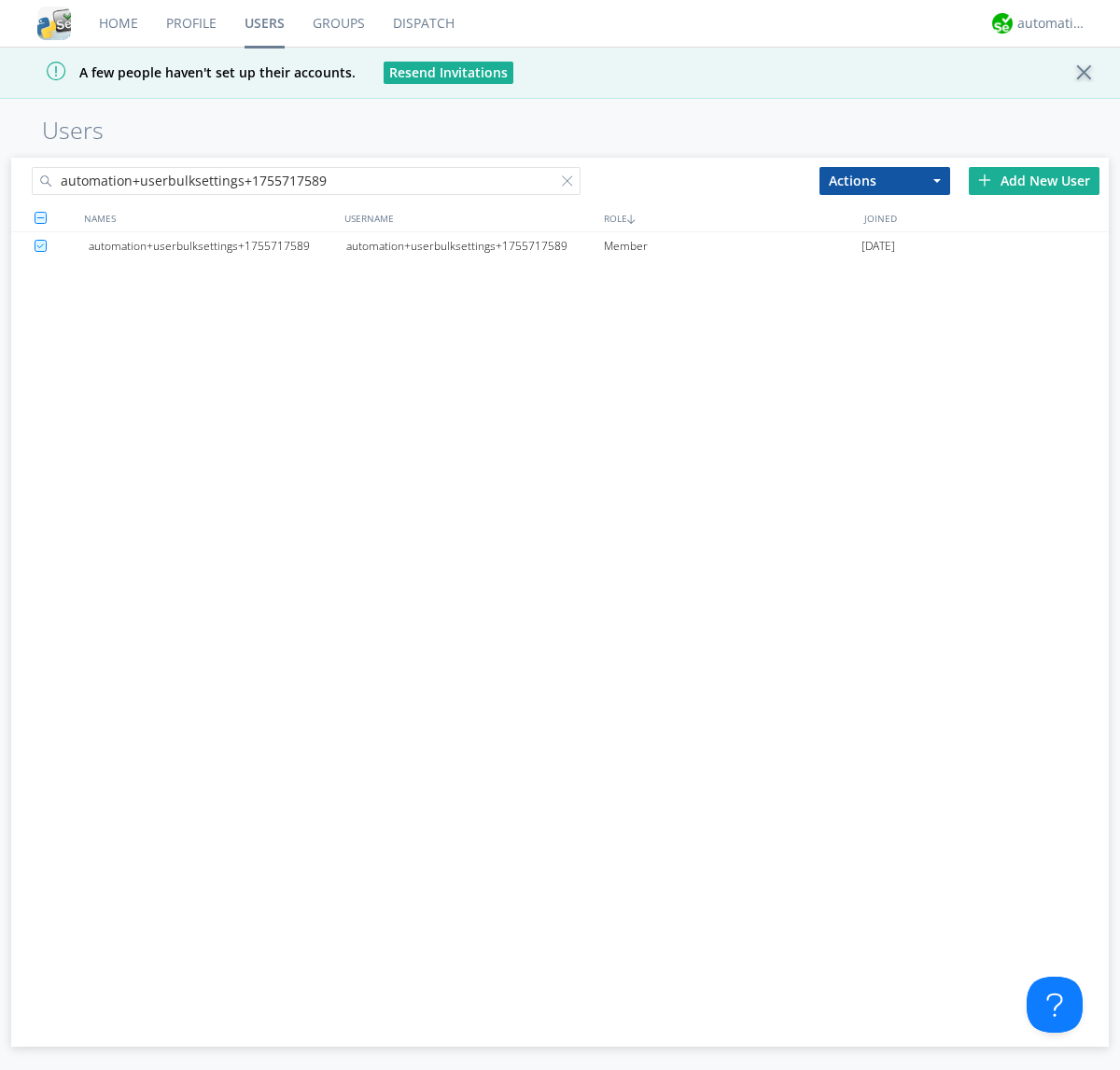
click at [571, 183] on div at bounding box center [570, 184] width 19 height 19
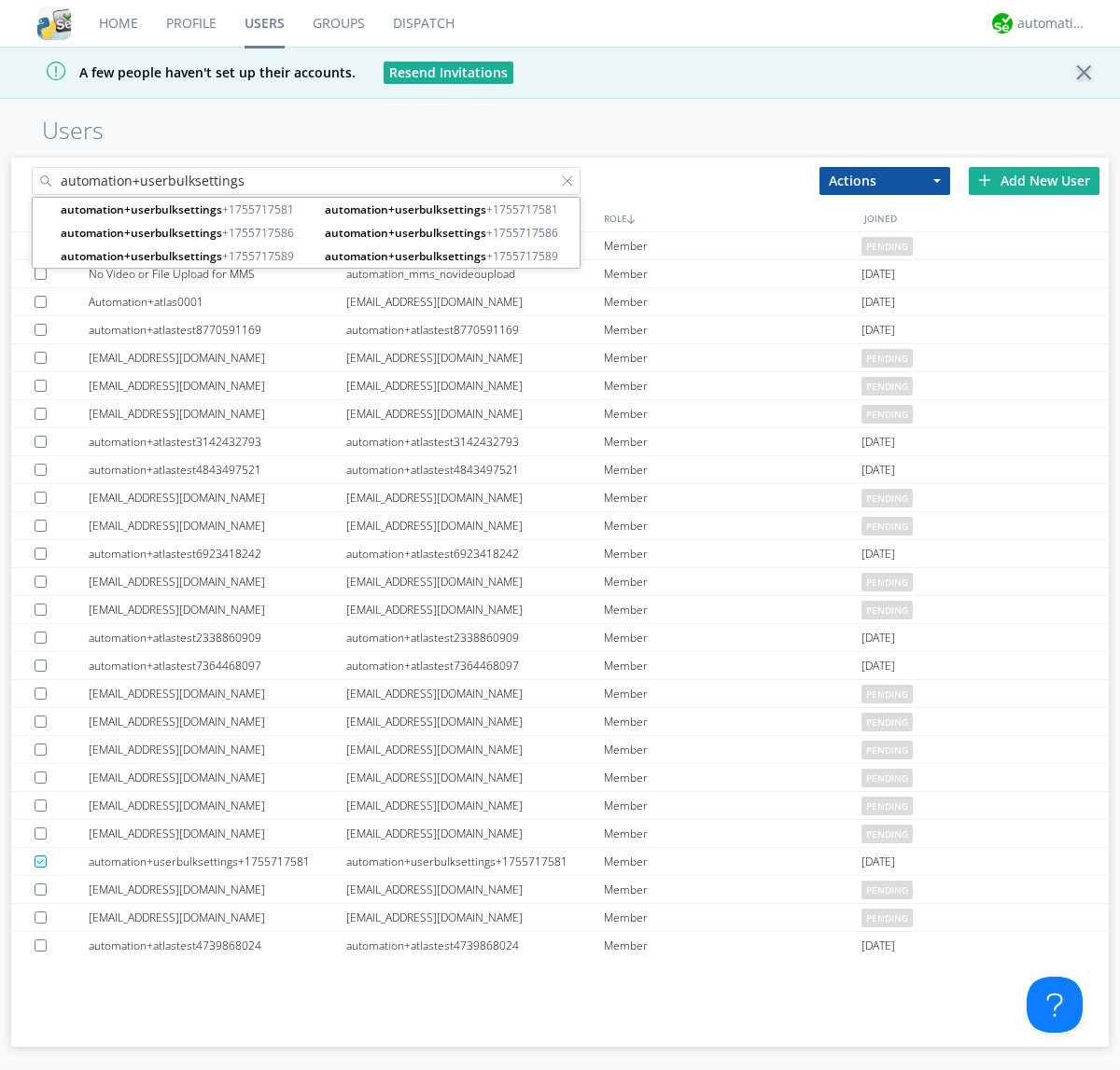
type input "automation+userbulksettings"
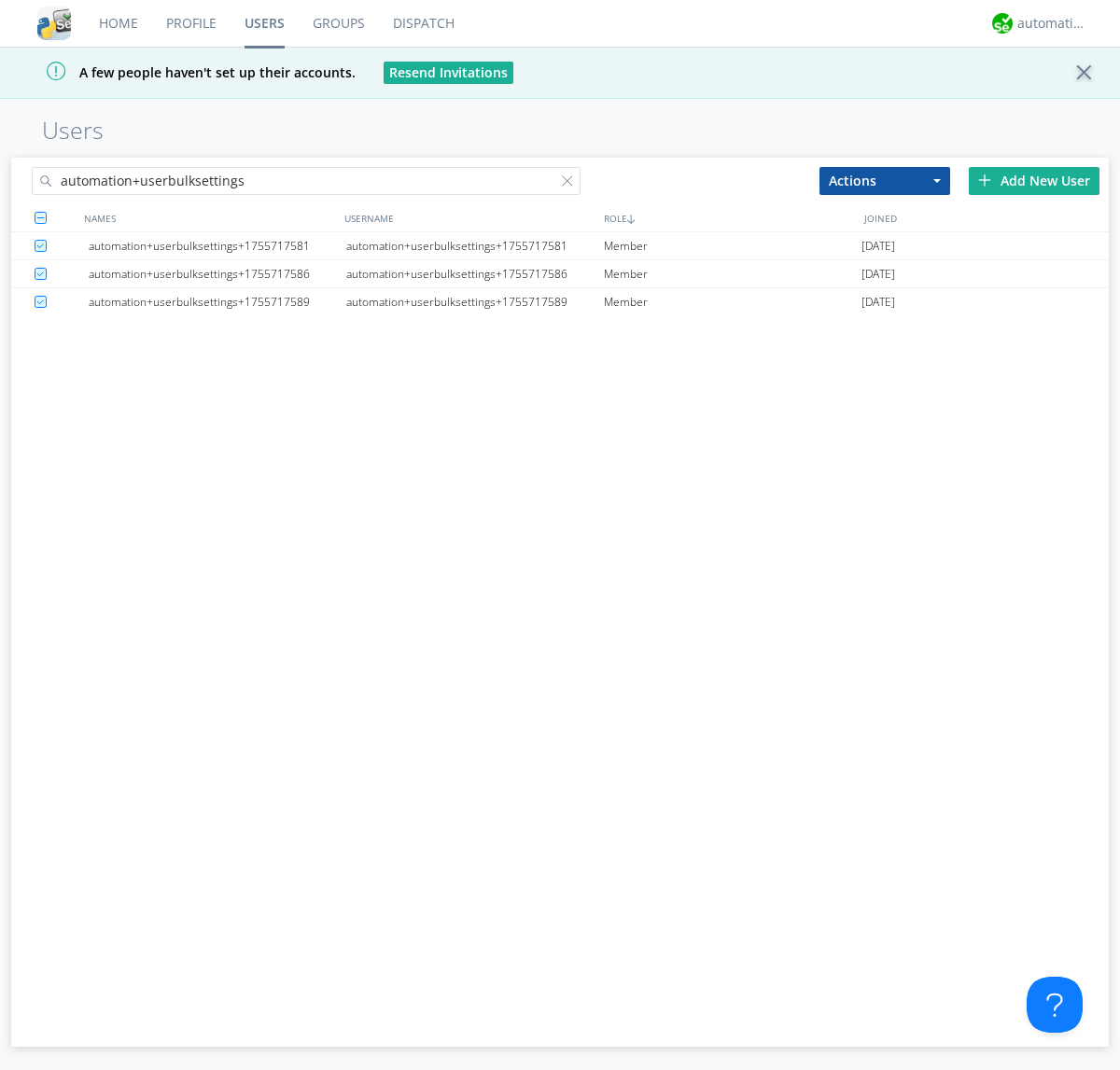
click at [885, 180] on button "Actions" at bounding box center [885, 180] width 131 height 28
click at [0, 0] on link "Delete User" at bounding box center [0, 0] width 0 height 0
